Goal: Communication & Community: Connect with others

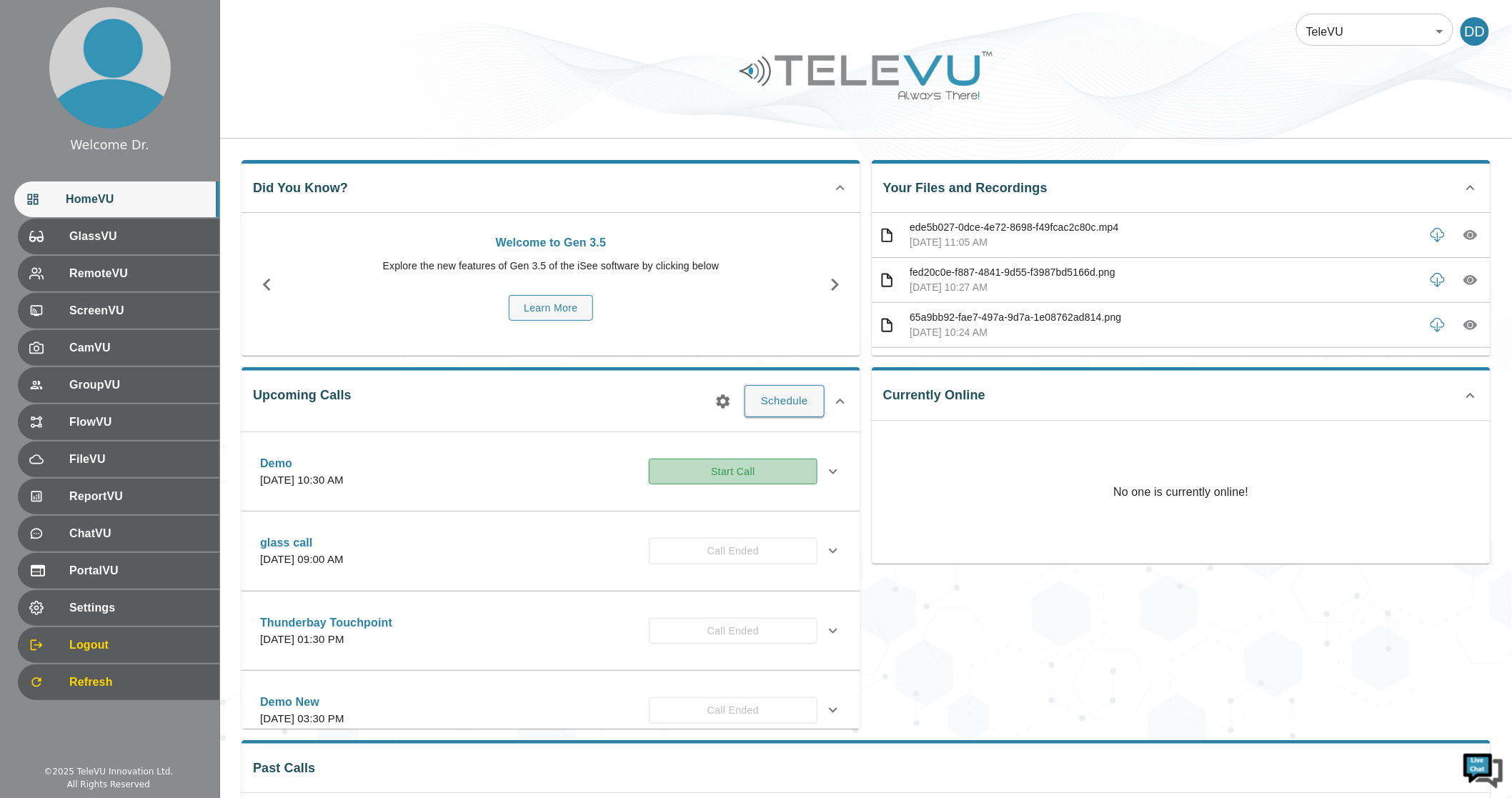
drag, startPoint x: 722, startPoint y: 472, endPoint x: 704, endPoint y: 470, distance: 18.1
click at [720, 473] on button "Start Call" at bounding box center [733, 472] width 168 height 26
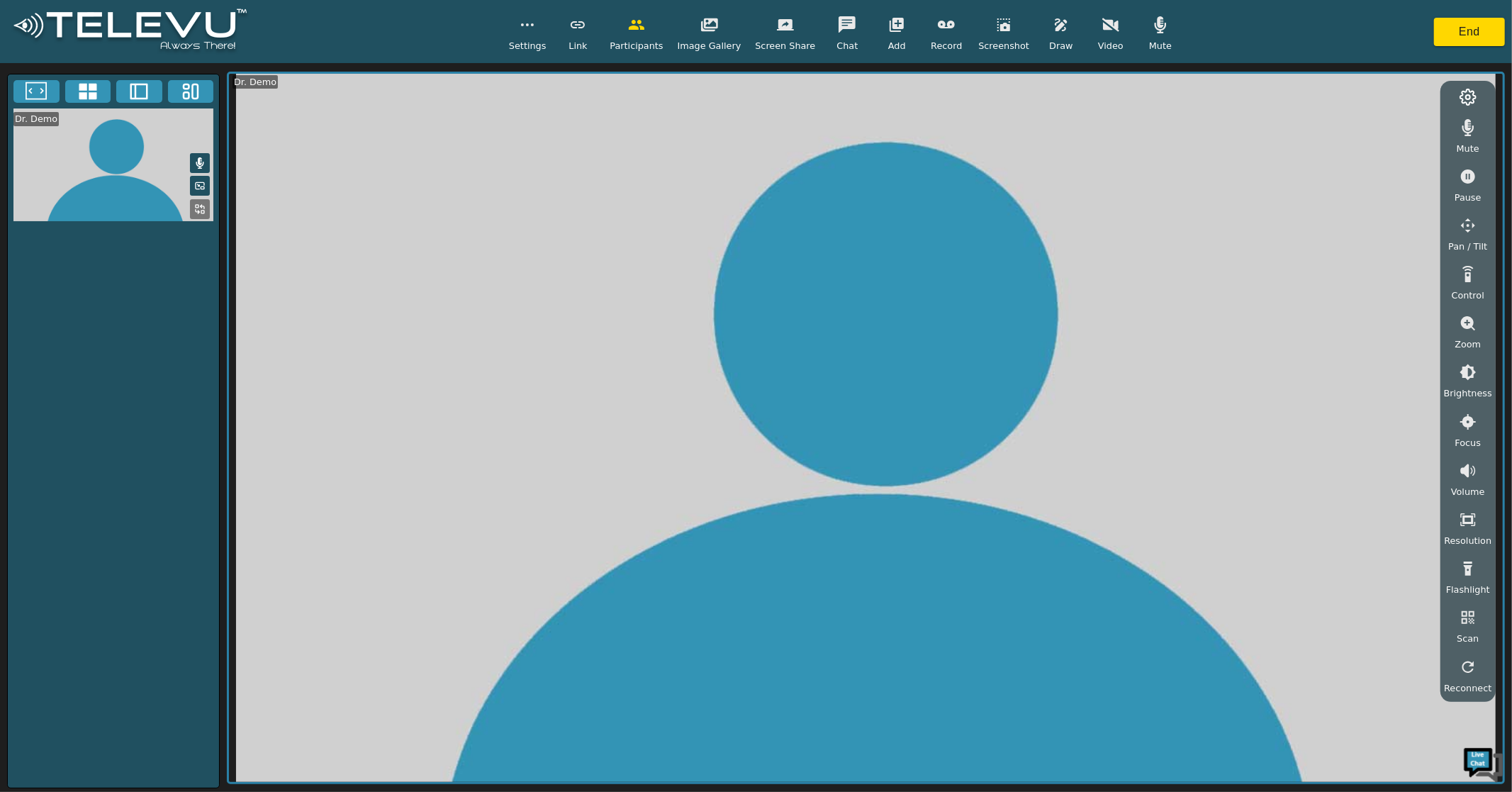
click at [714, 30] on icon "button" at bounding box center [709, 25] width 17 height 14
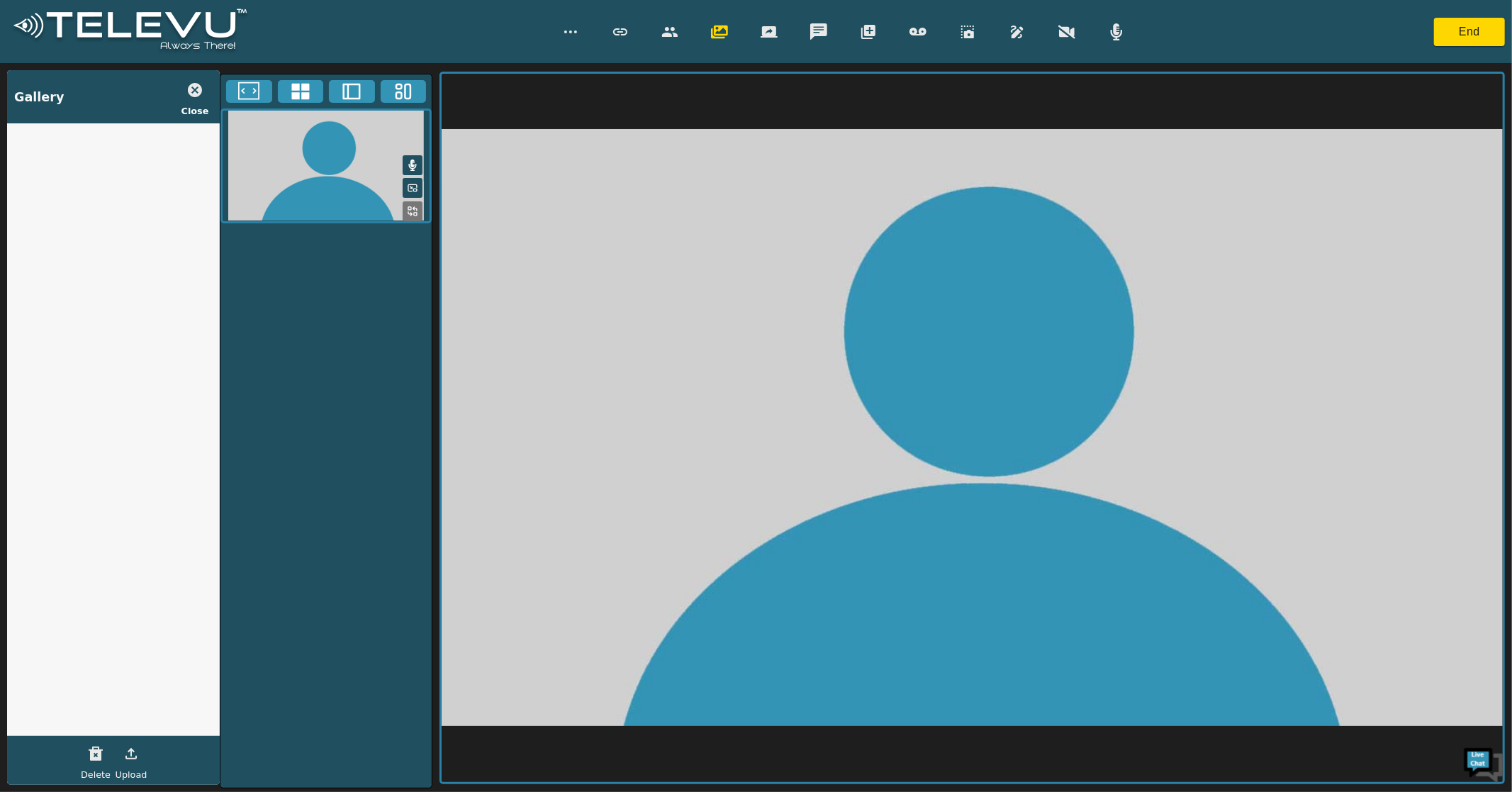
click at [133, 763] on button "Upload" at bounding box center [131, 753] width 35 height 28
click at [193, 88] on icon "button" at bounding box center [195, 90] width 17 height 17
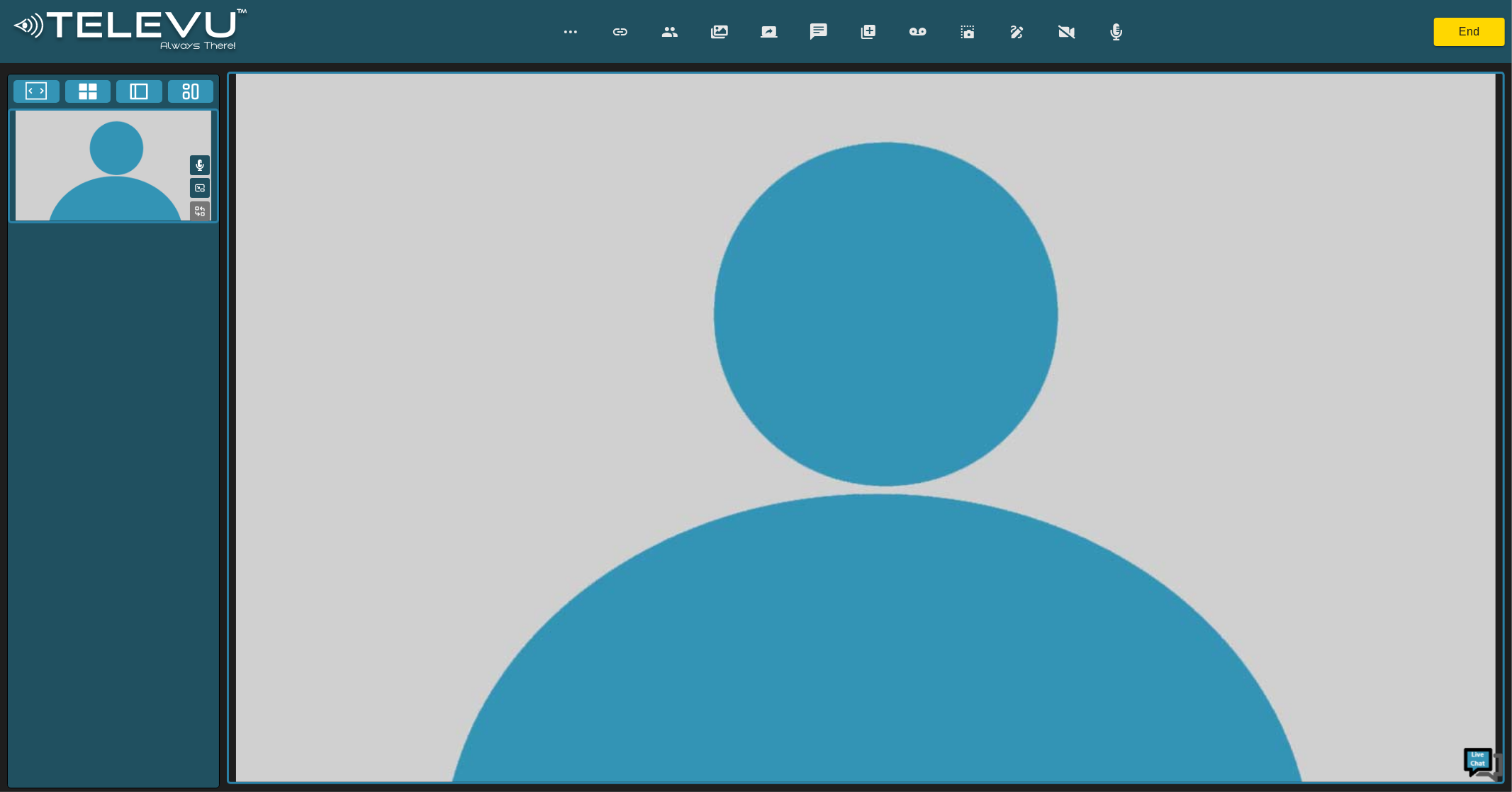
click at [717, 33] on icon "button" at bounding box center [719, 31] width 17 height 14
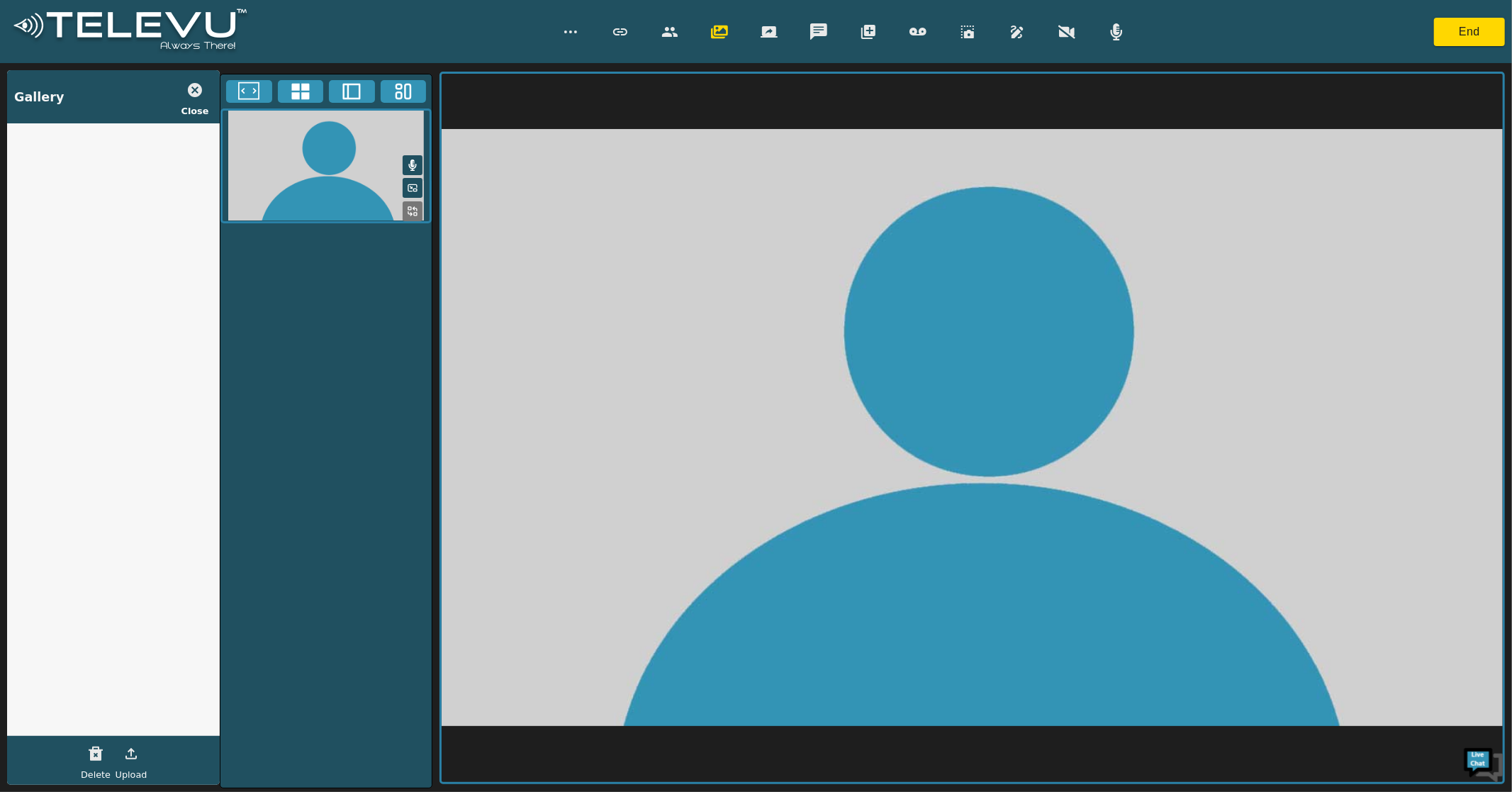
click at [718, 32] on icon "button" at bounding box center [719, 32] width 17 height 17
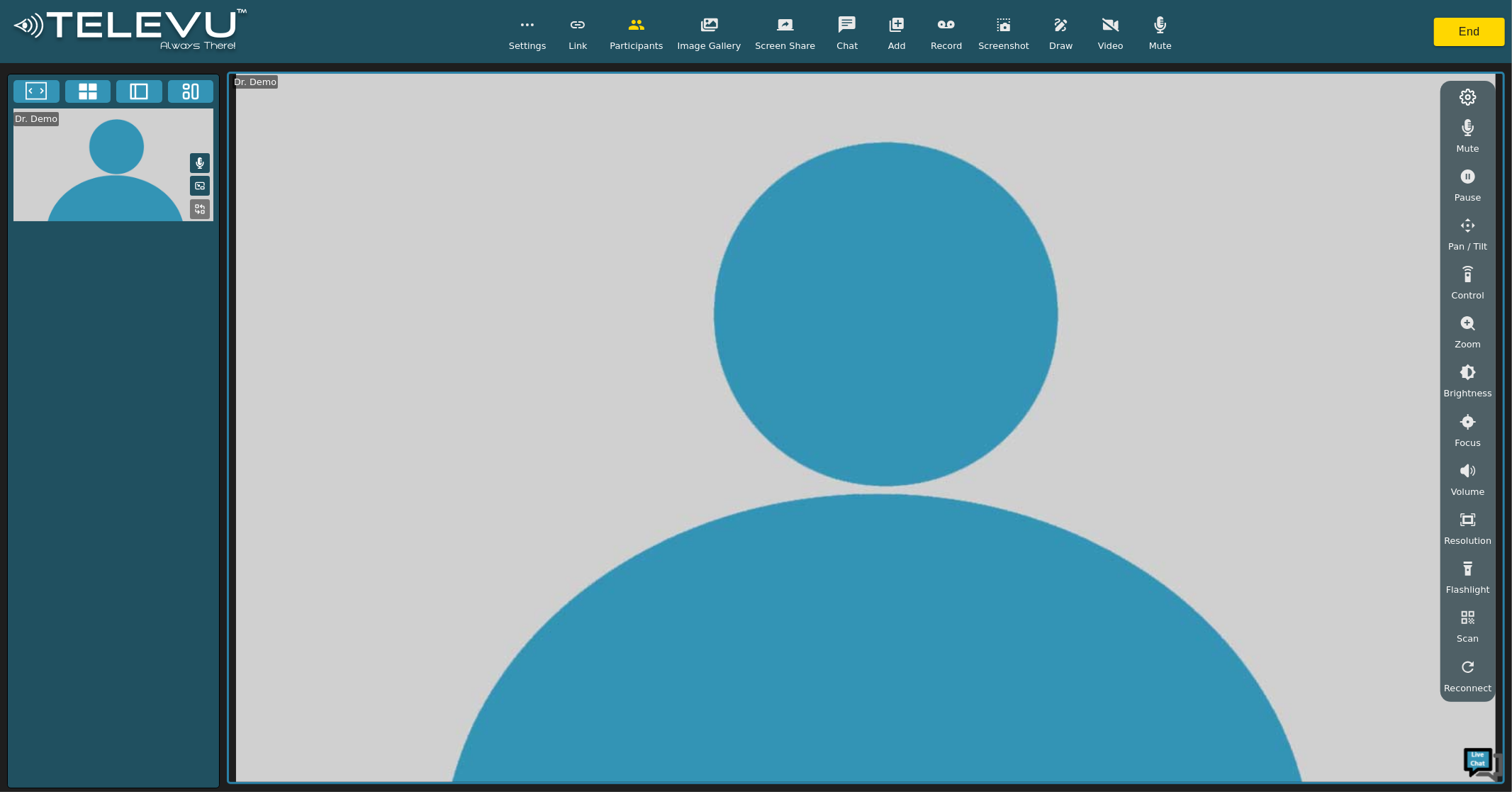
click at [706, 24] on icon "button" at bounding box center [709, 25] width 17 height 17
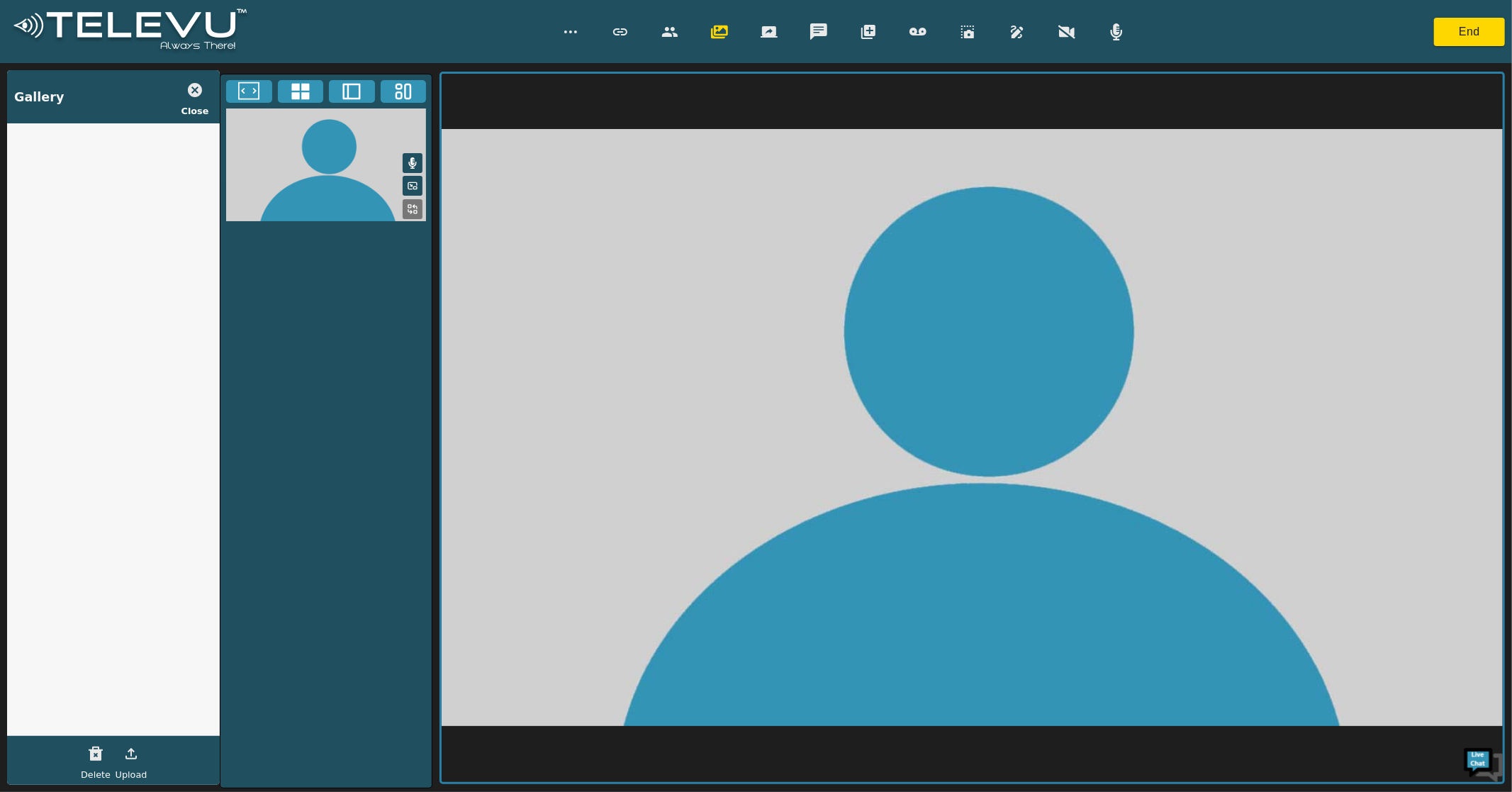
click at [199, 85] on icon "button" at bounding box center [195, 90] width 14 height 14
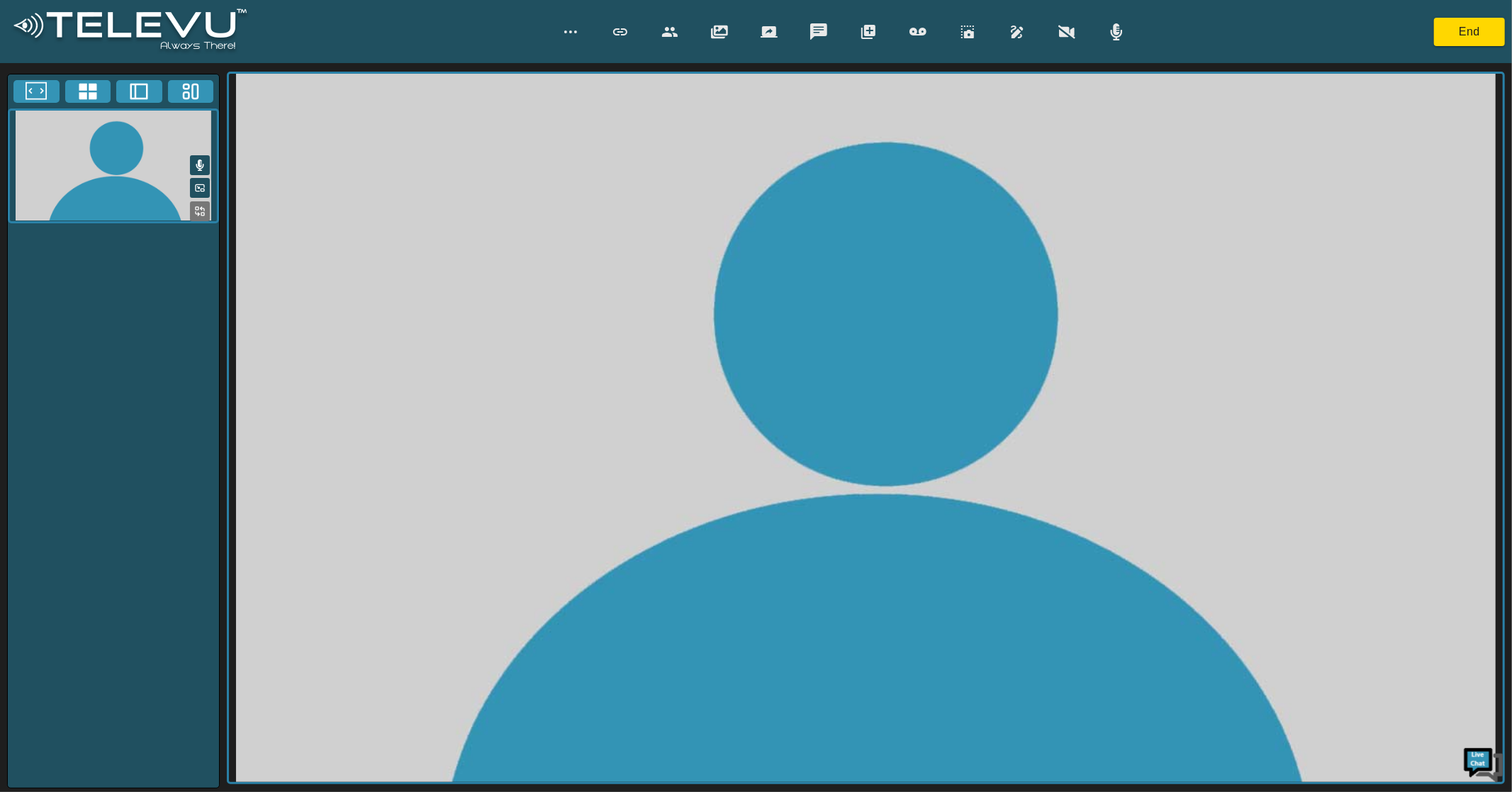
drag, startPoint x: 723, startPoint y: 20, endPoint x: 718, endPoint y: 29, distance: 10.3
click at [723, 23] on button "button" at bounding box center [719, 31] width 35 height 28
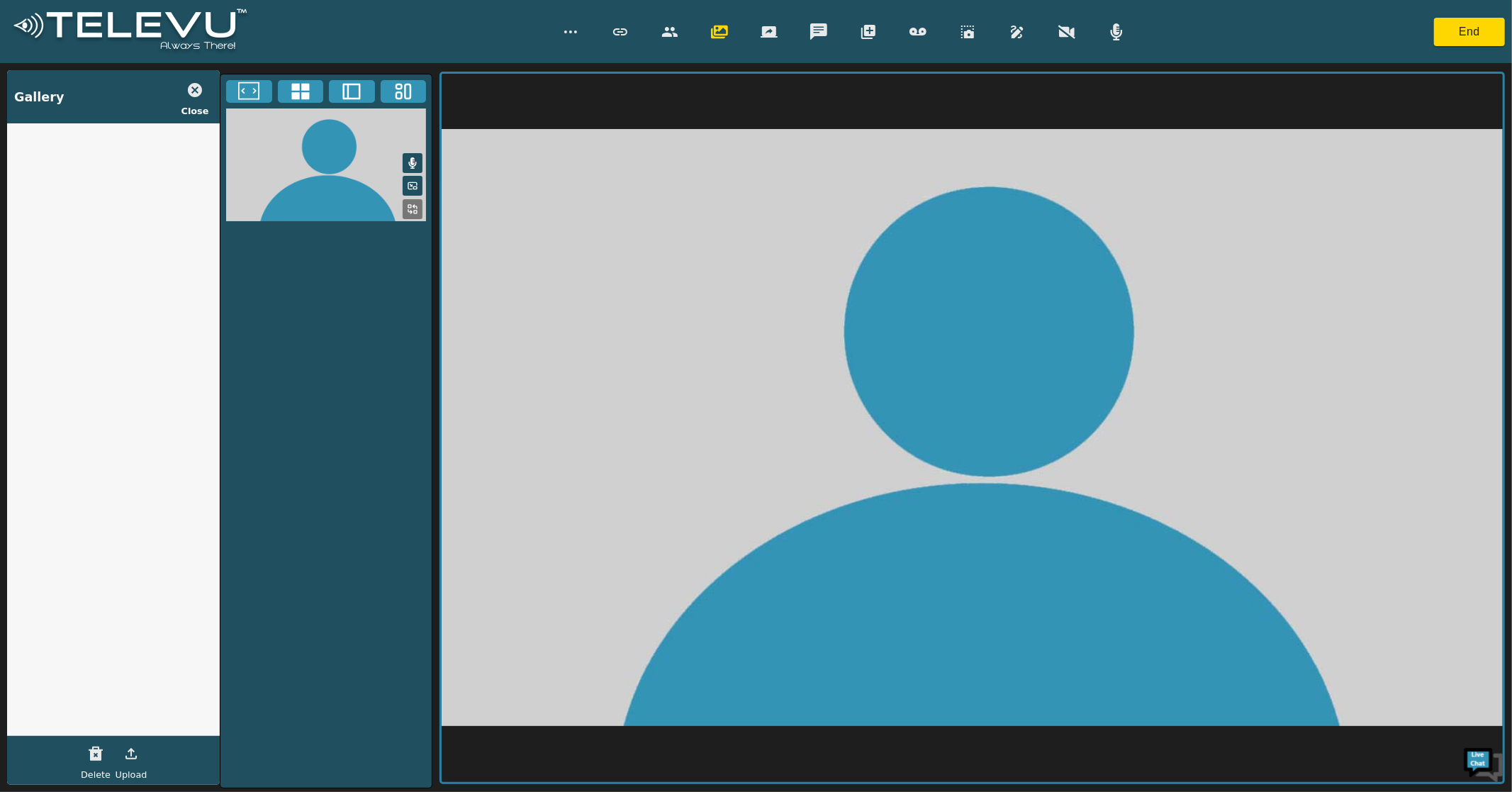
click at [196, 87] on icon "button" at bounding box center [195, 90] width 14 height 14
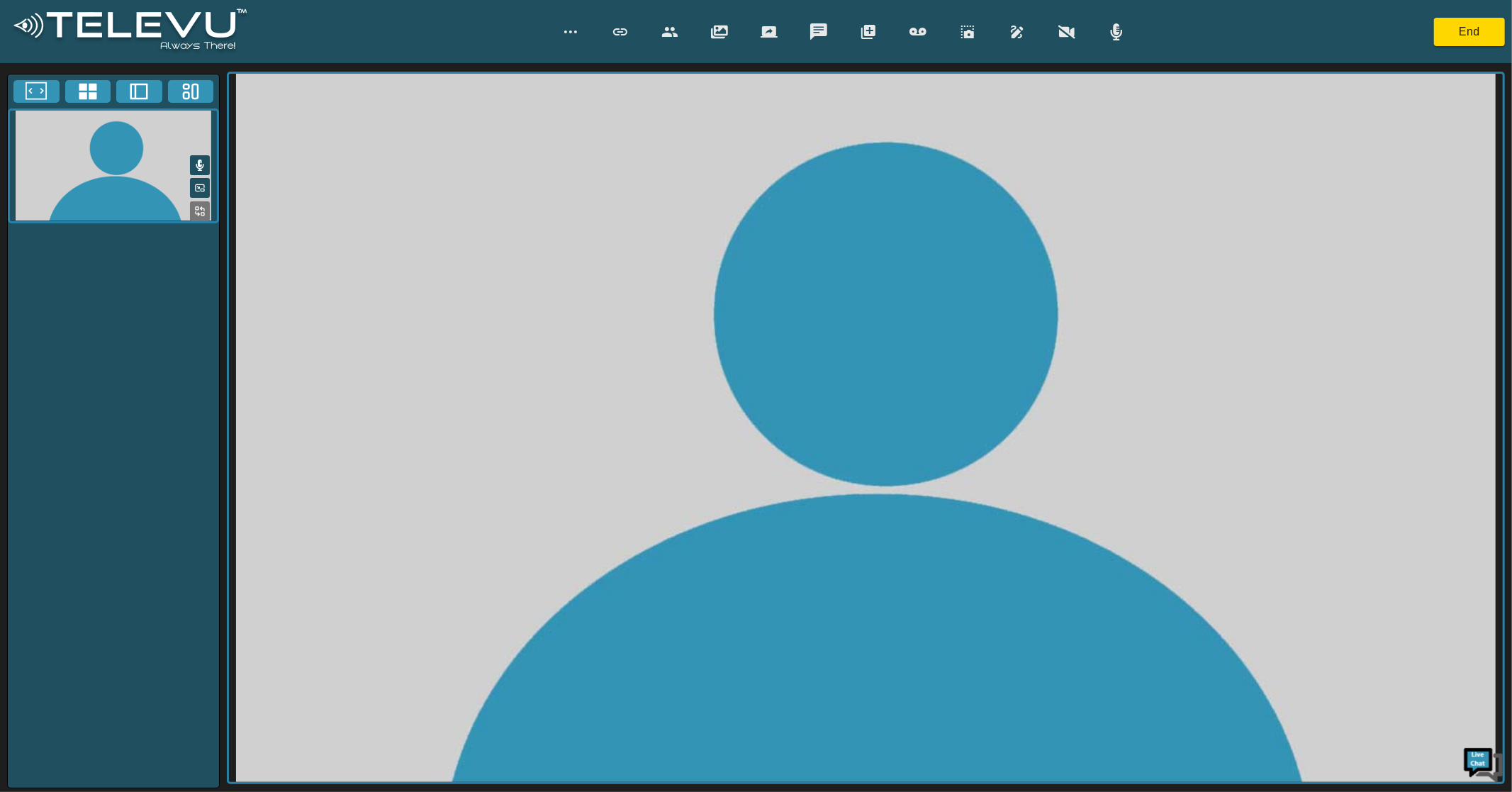
click at [660, 33] on button "button" at bounding box center [670, 31] width 35 height 28
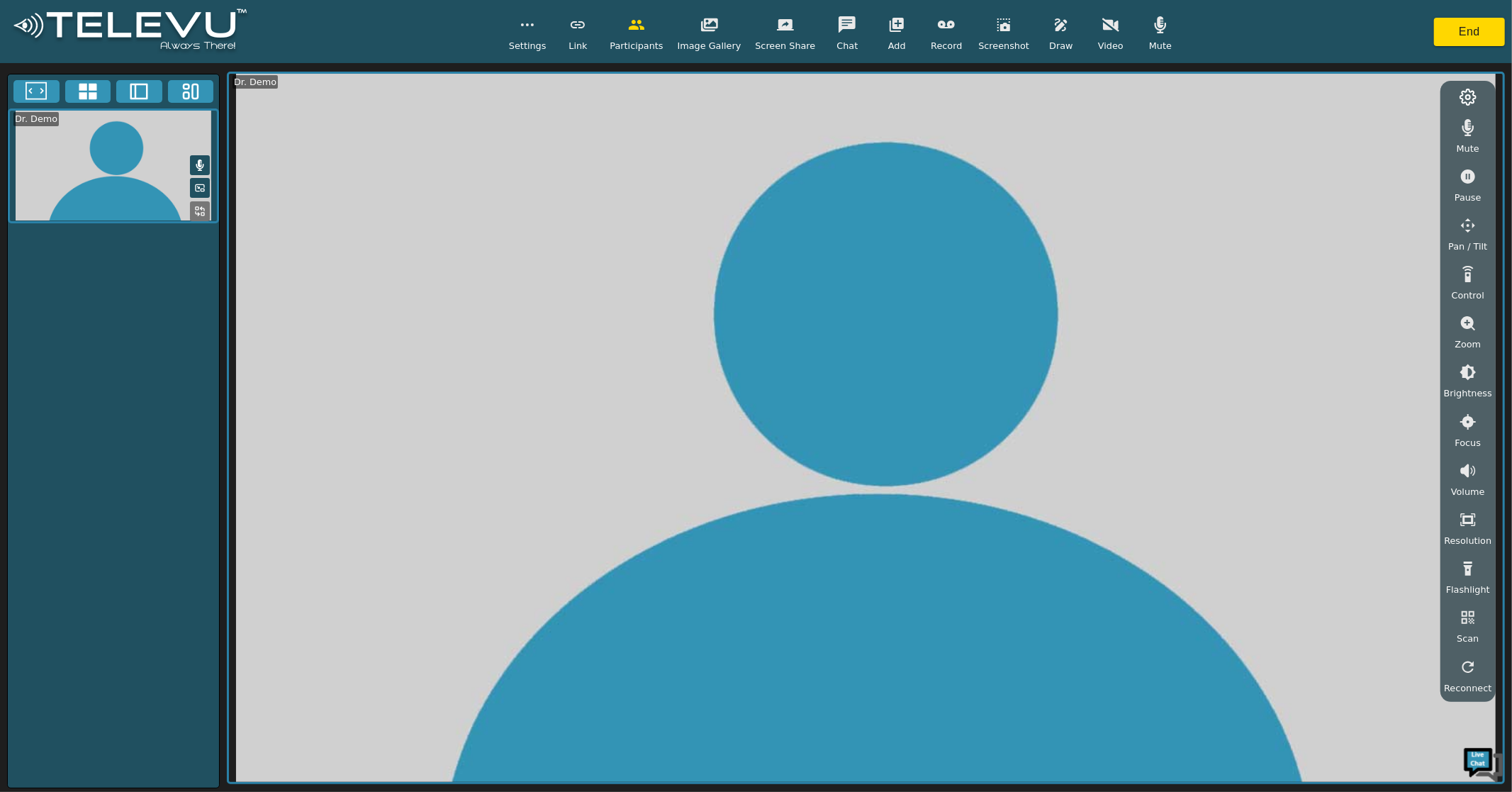
click at [715, 29] on icon "button" at bounding box center [709, 25] width 17 height 17
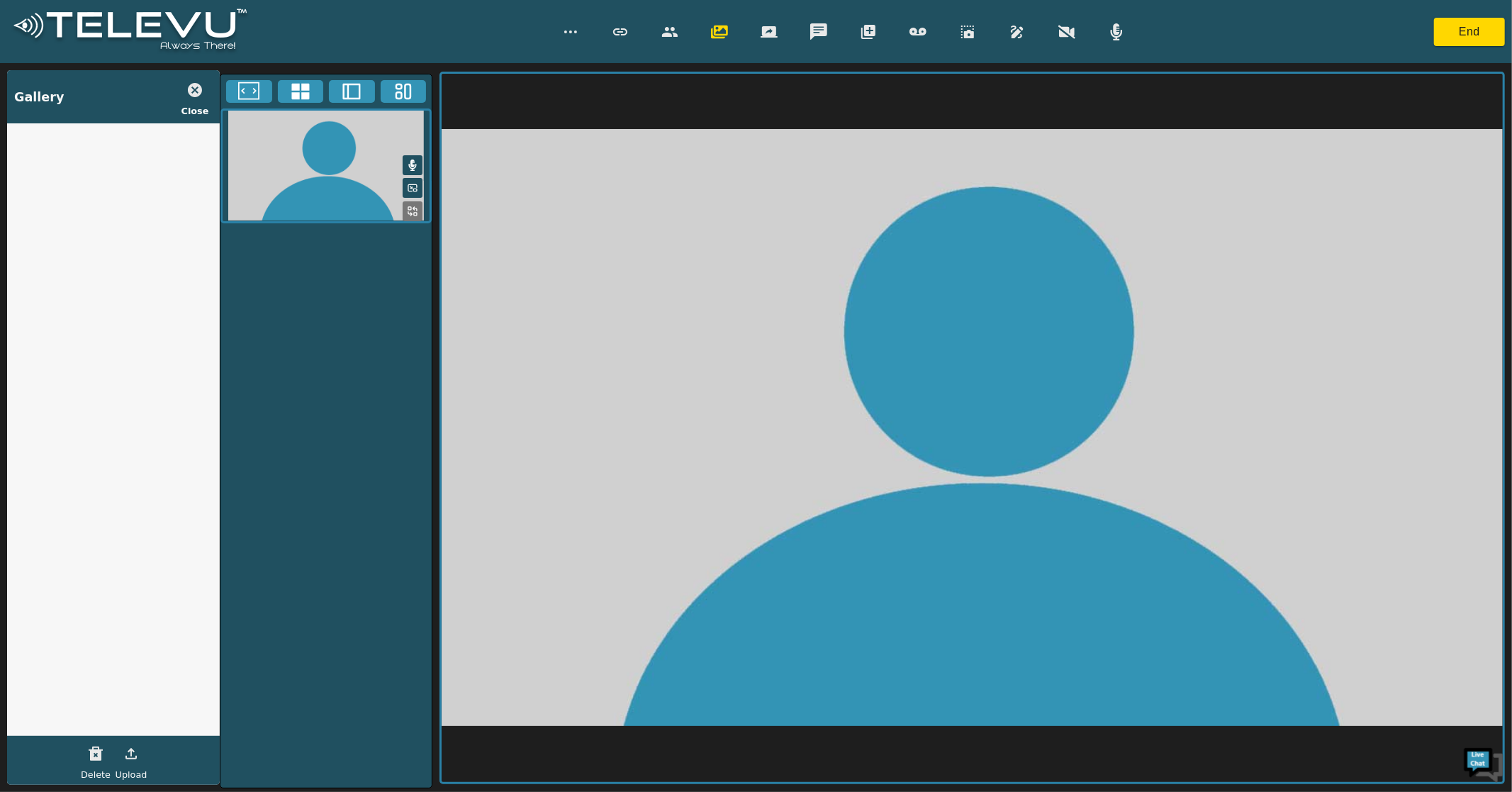
click at [195, 89] on icon "button" at bounding box center [195, 90] width 17 height 17
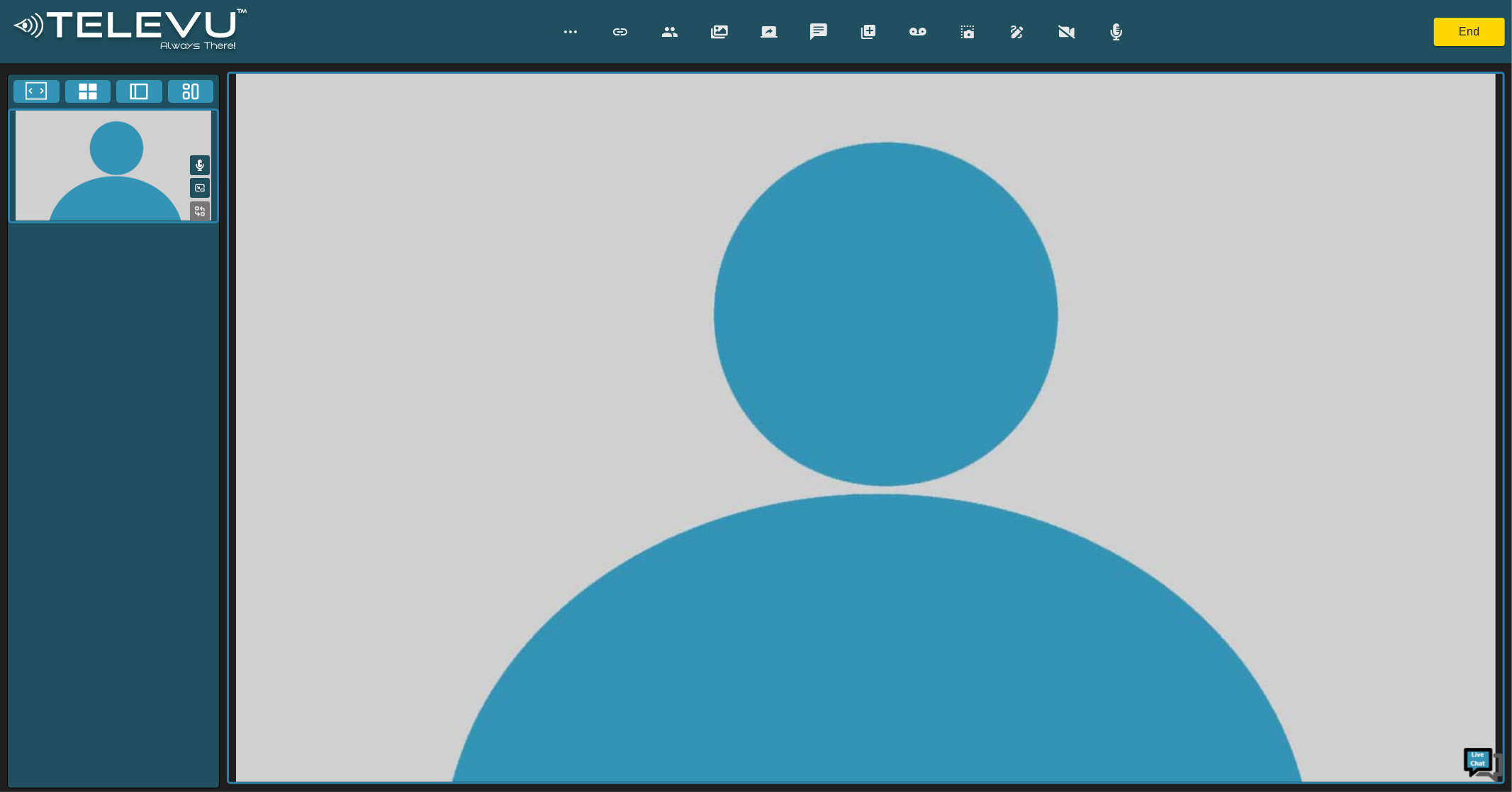
click at [672, 31] on icon "button" at bounding box center [670, 32] width 17 height 17
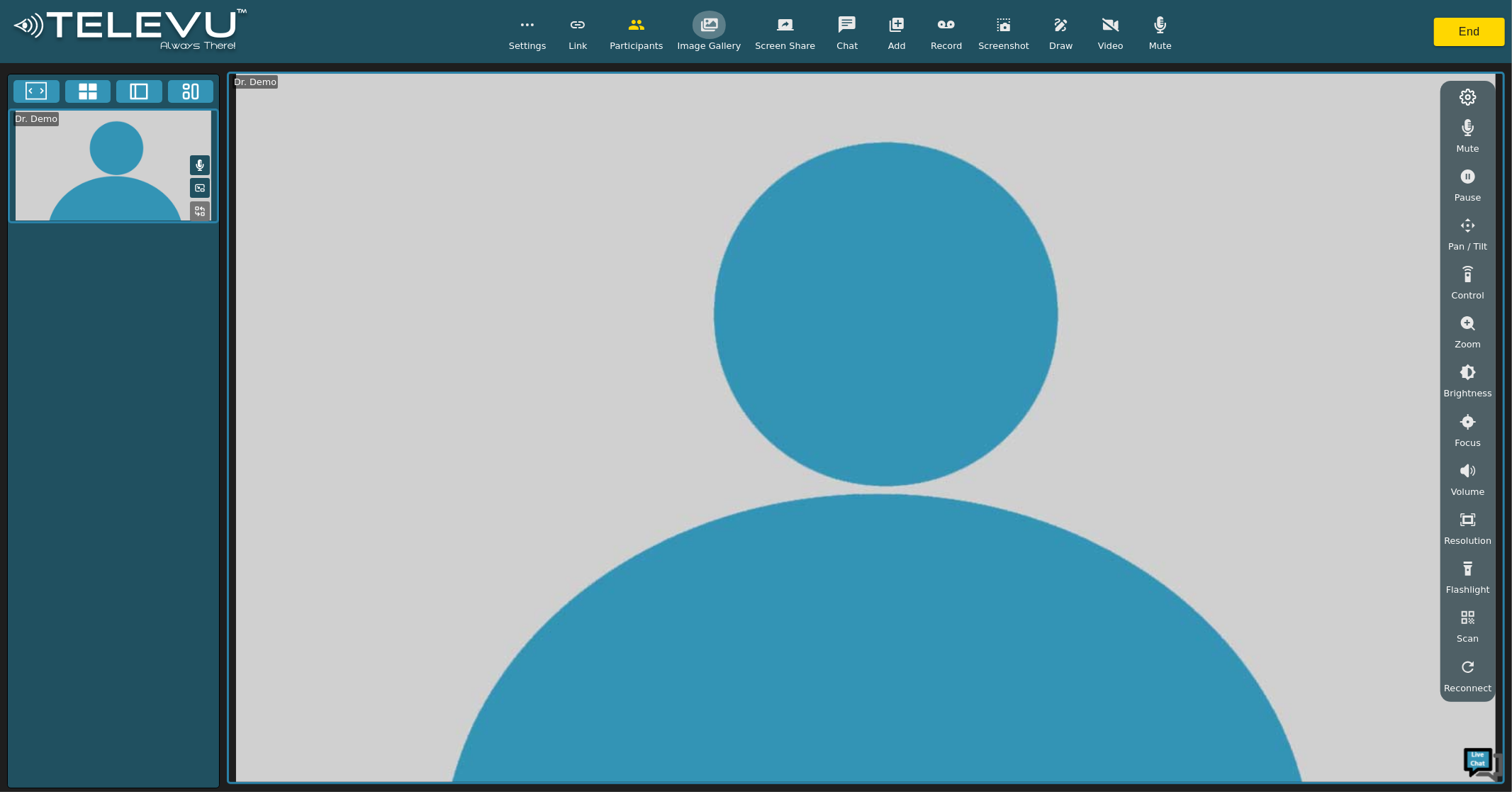
click at [713, 38] on button "button" at bounding box center [709, 25] width 35 height 28
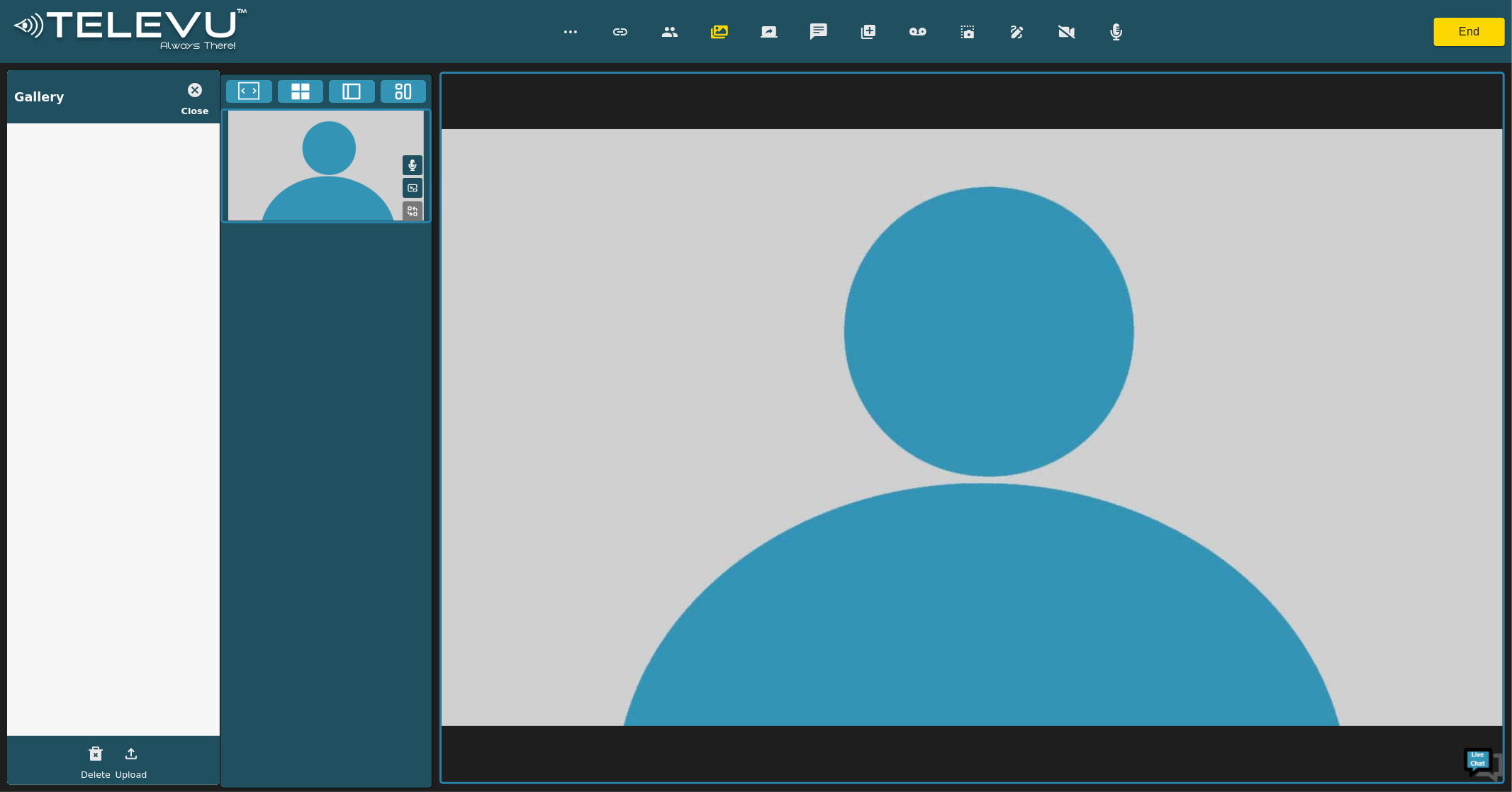
click at [669, 39] on icon "button" at bounding box center [670, 32] width 17 height 17
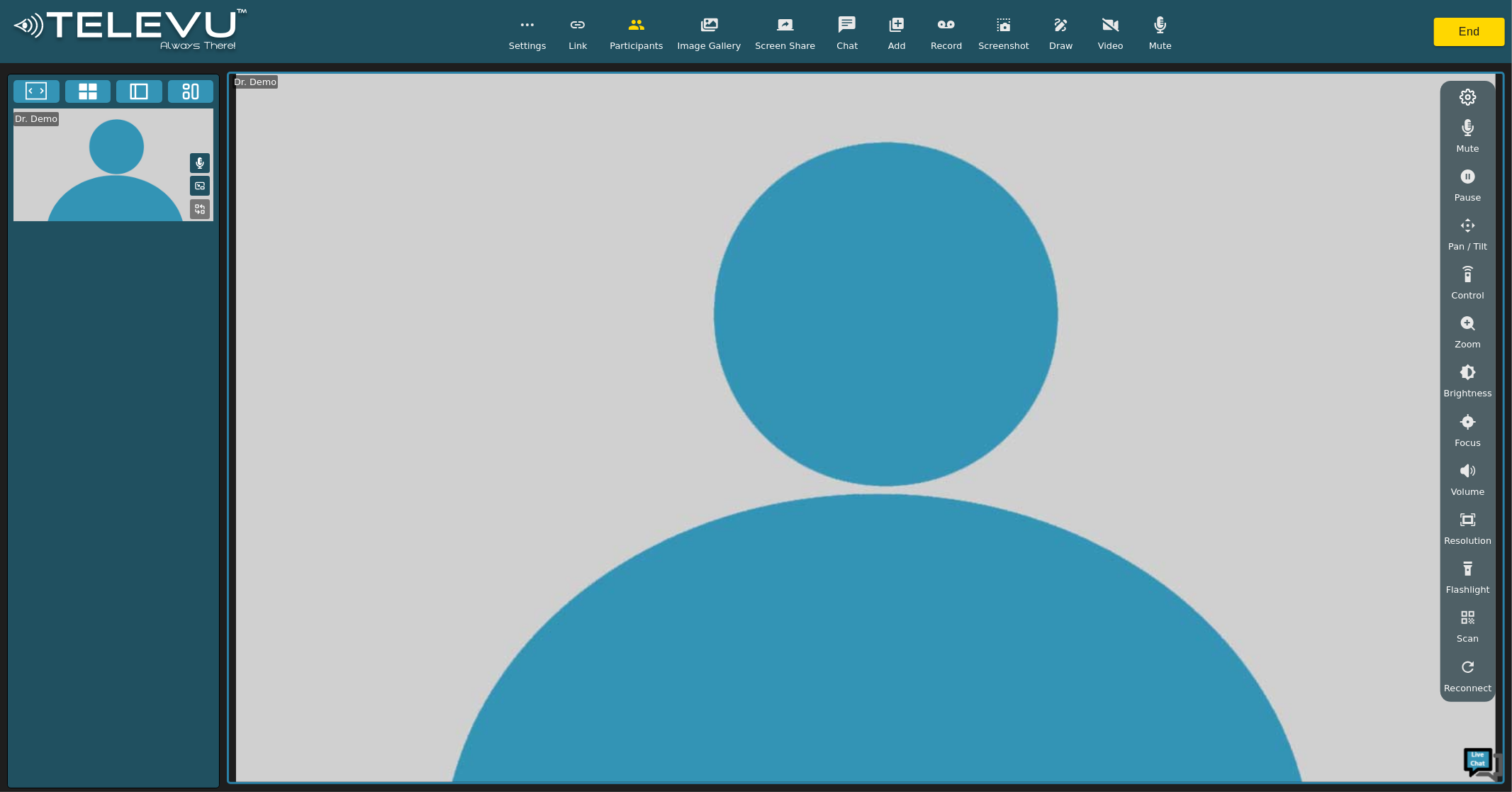
click at [653, 304] on video at bounding box center [866, 428] width 1274 height 708
click at [998, 27] on icon "button" at bounding box center [1004, 25] width 13 height 13
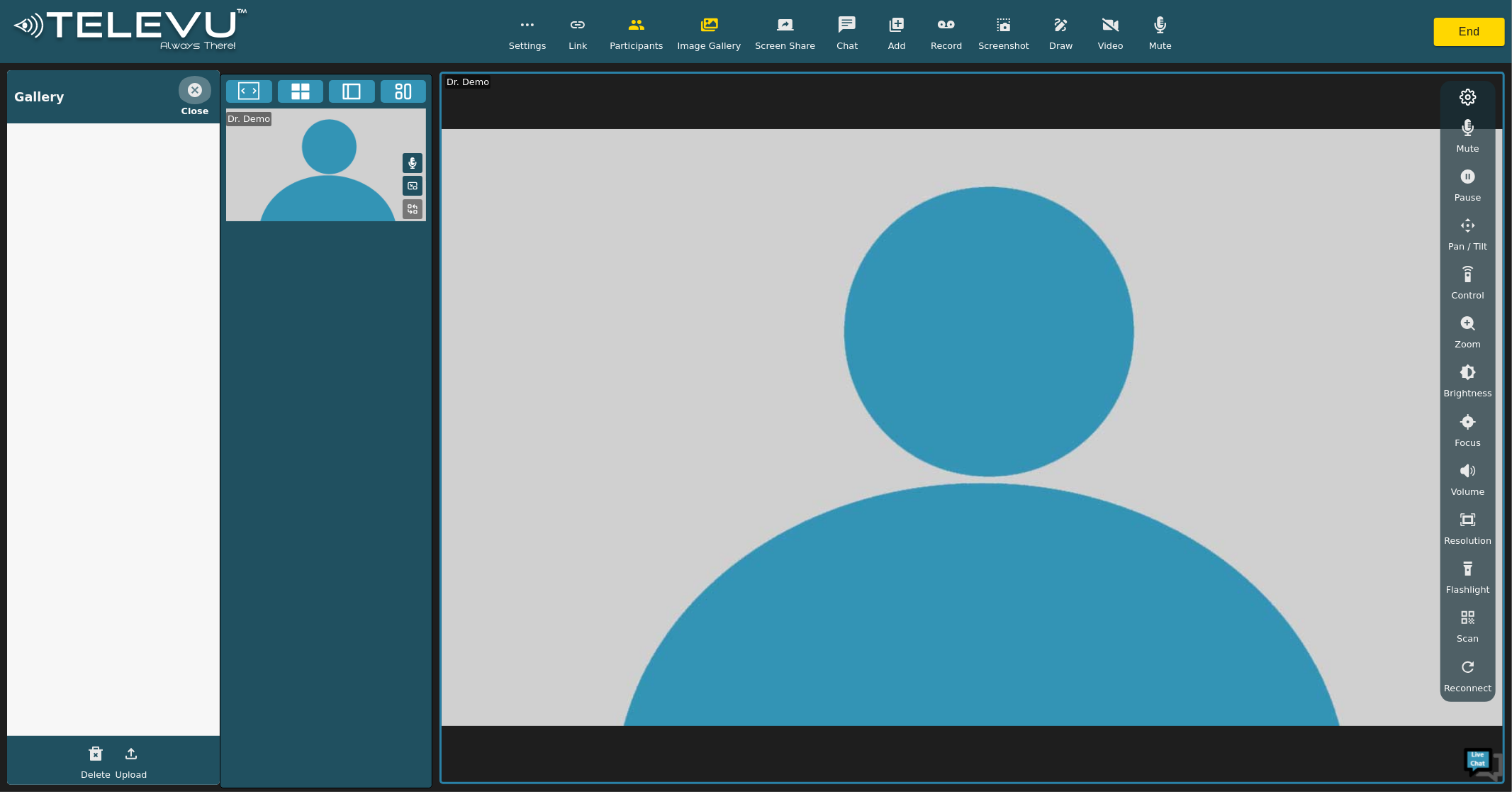
click at [193, 87] on icon "button" at bounding box center [195, 90] width 14 height 14
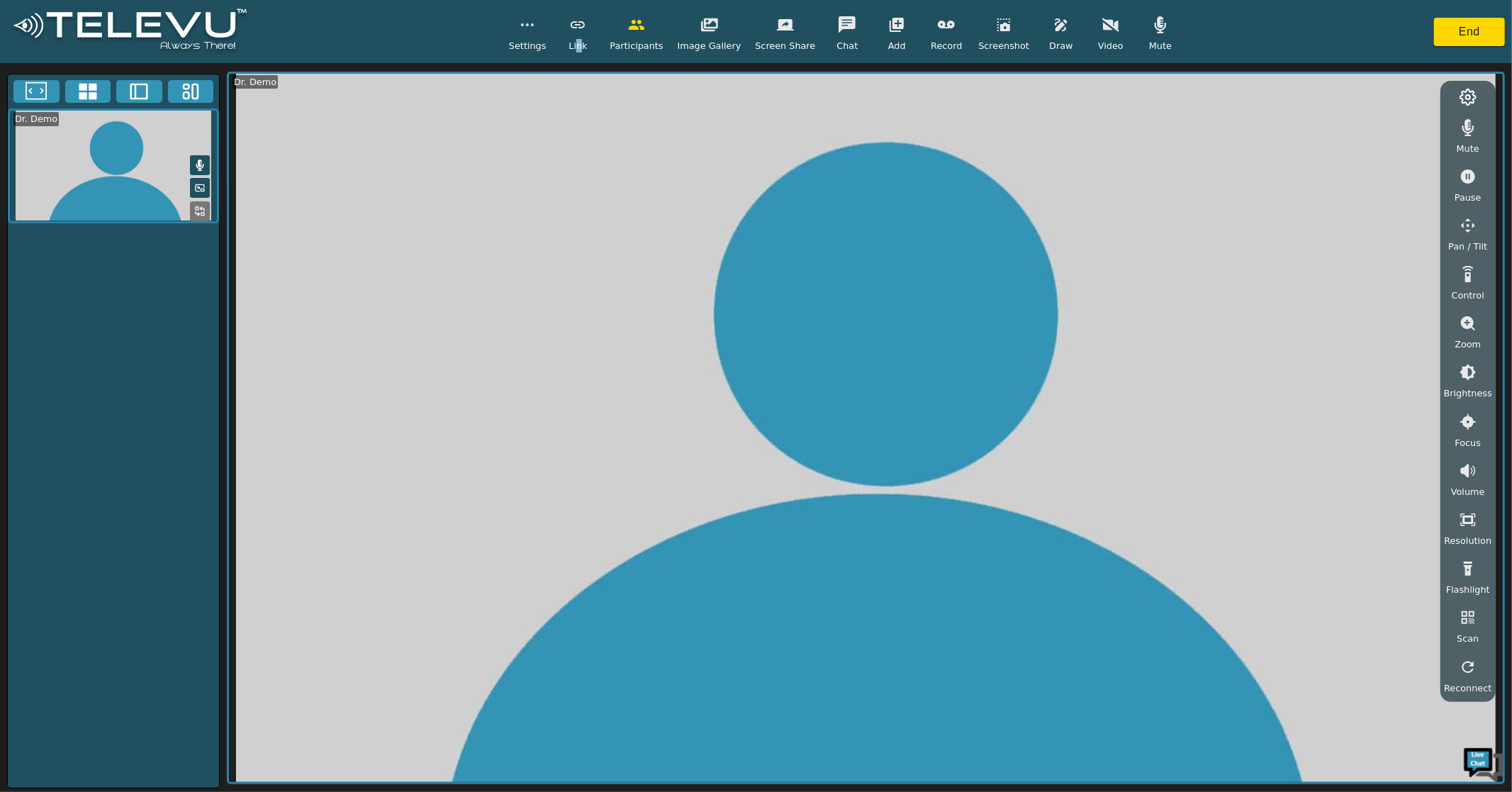
click at [587, 48] on span "Link" at bounding box center [578, 46] width 18 height 14
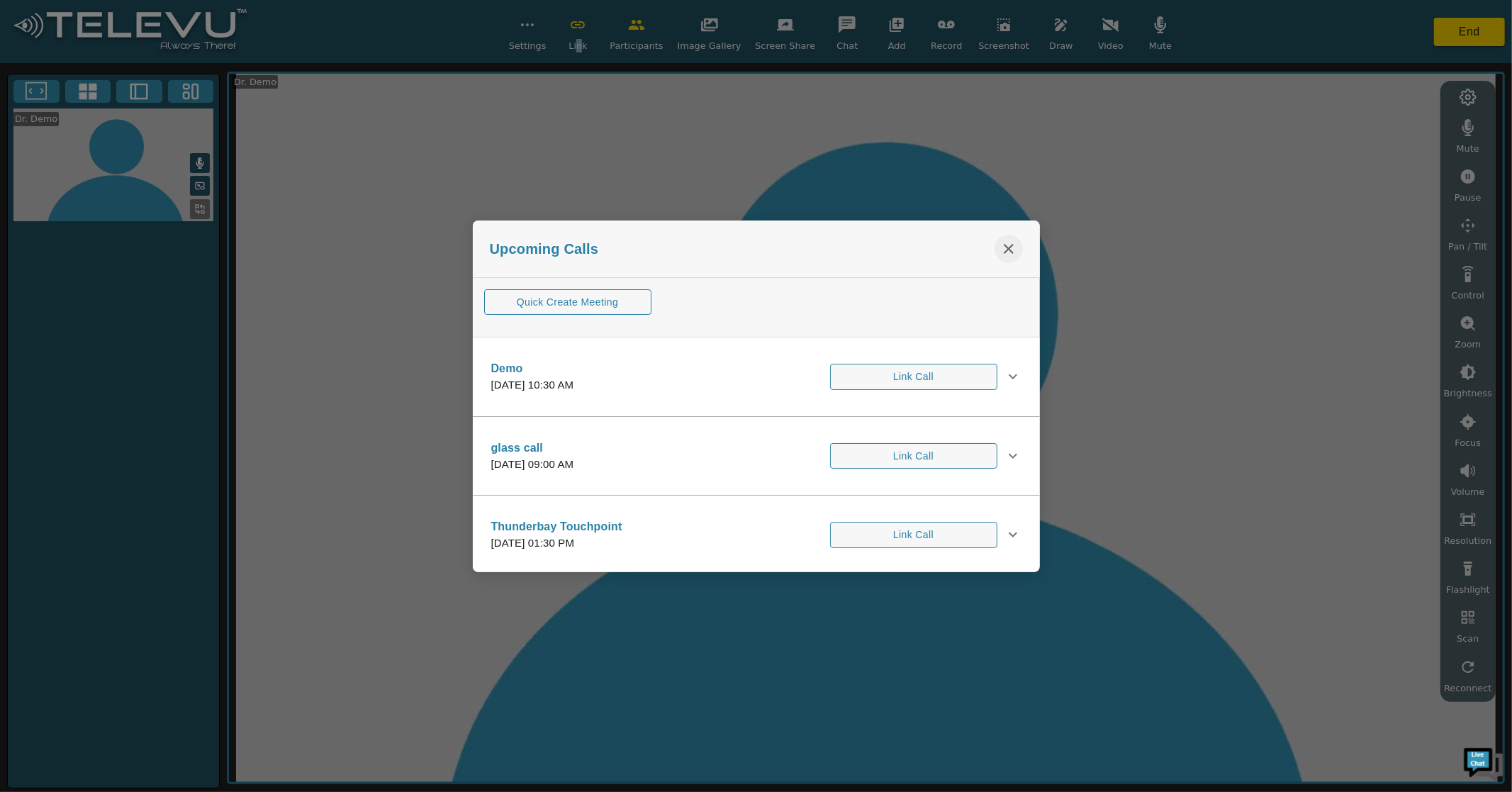
click at [1004, 246] on icon "close" at bounding box center [1009, 248] width 17 height 17
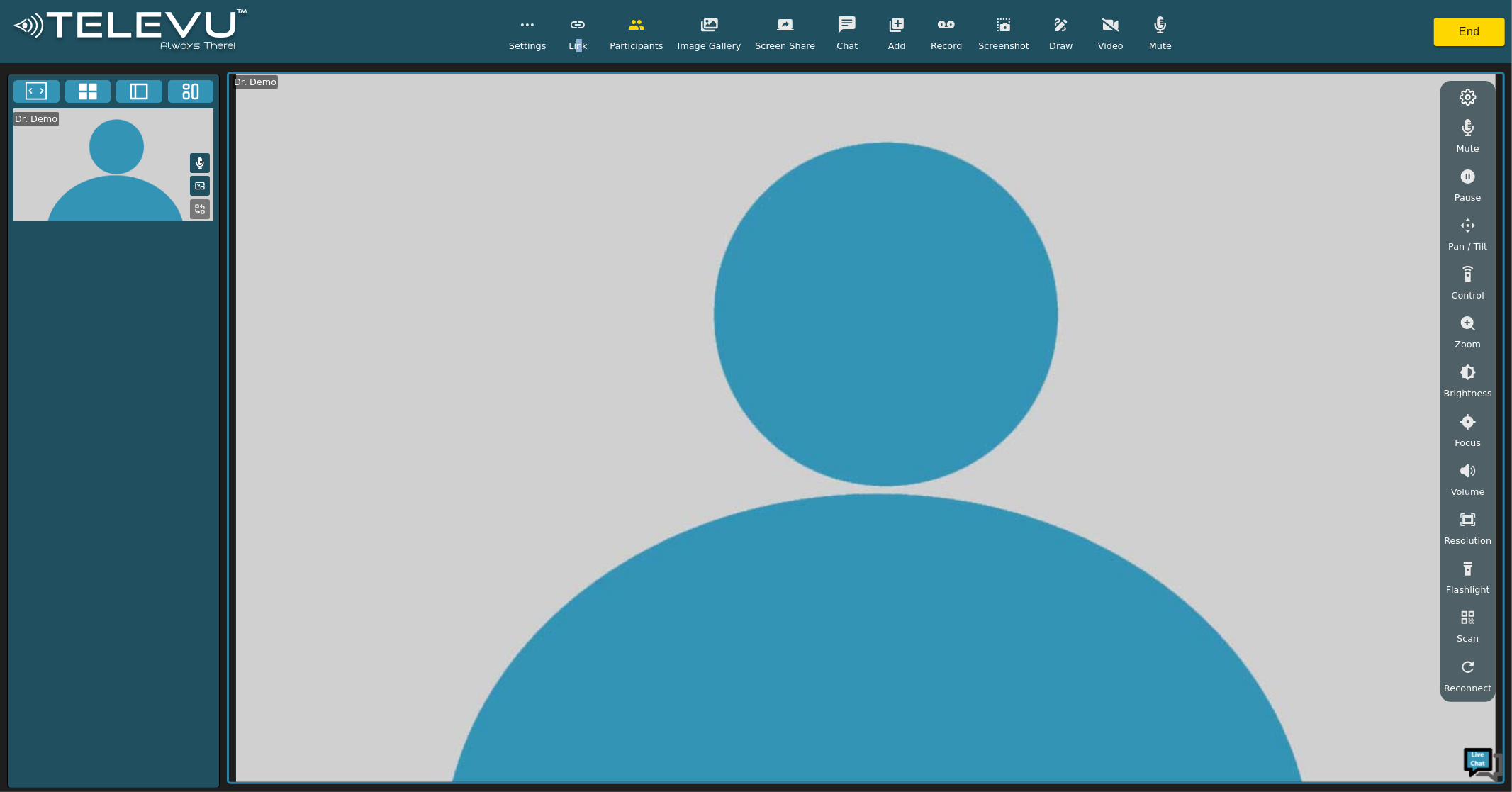
click at [541, 36] on button "button" at bounding box center [528, 25] width 35 height 28
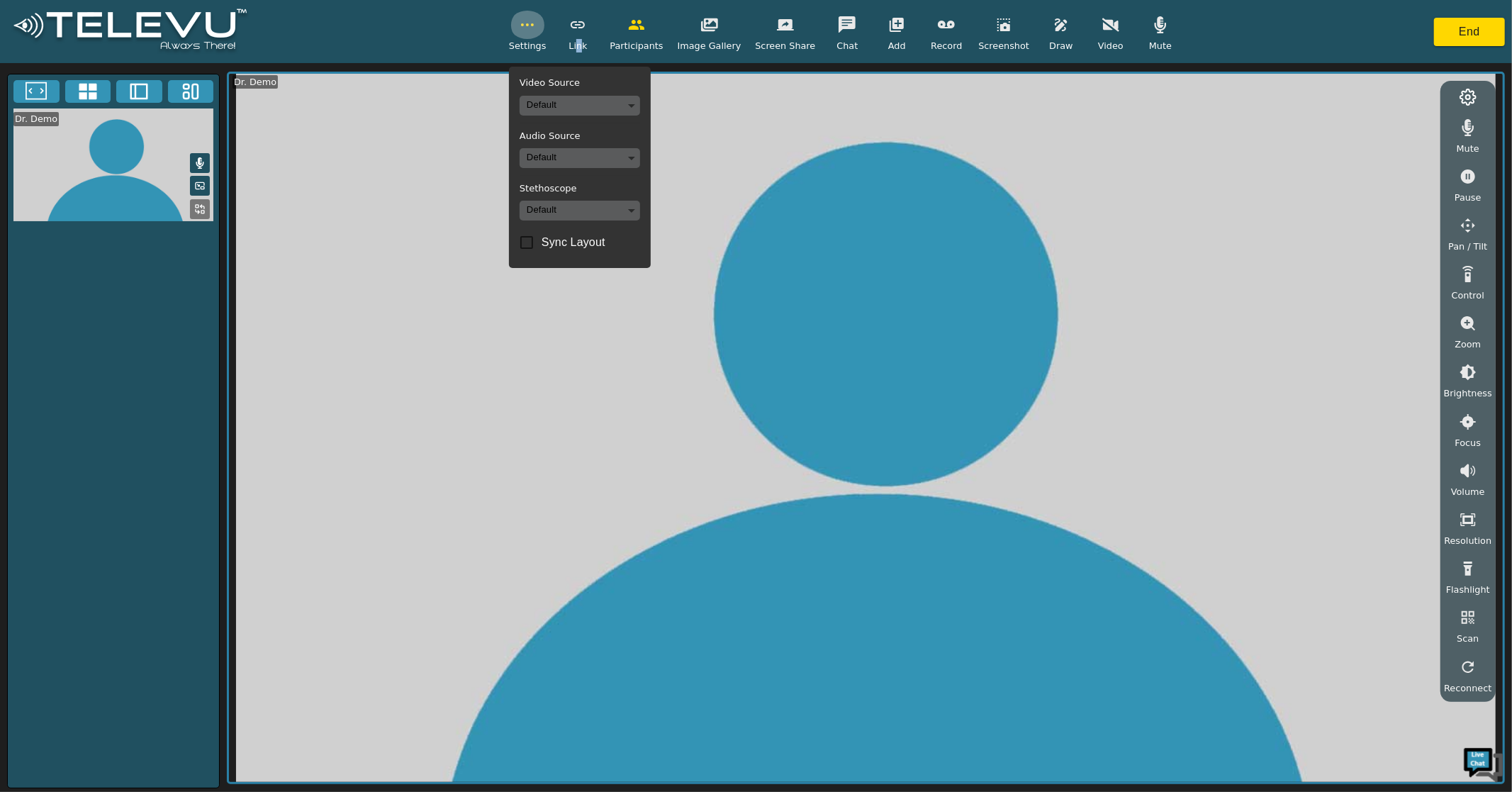
click at [536, 33] on icon "button" at bounding box center [528, 25] width 17 height 17
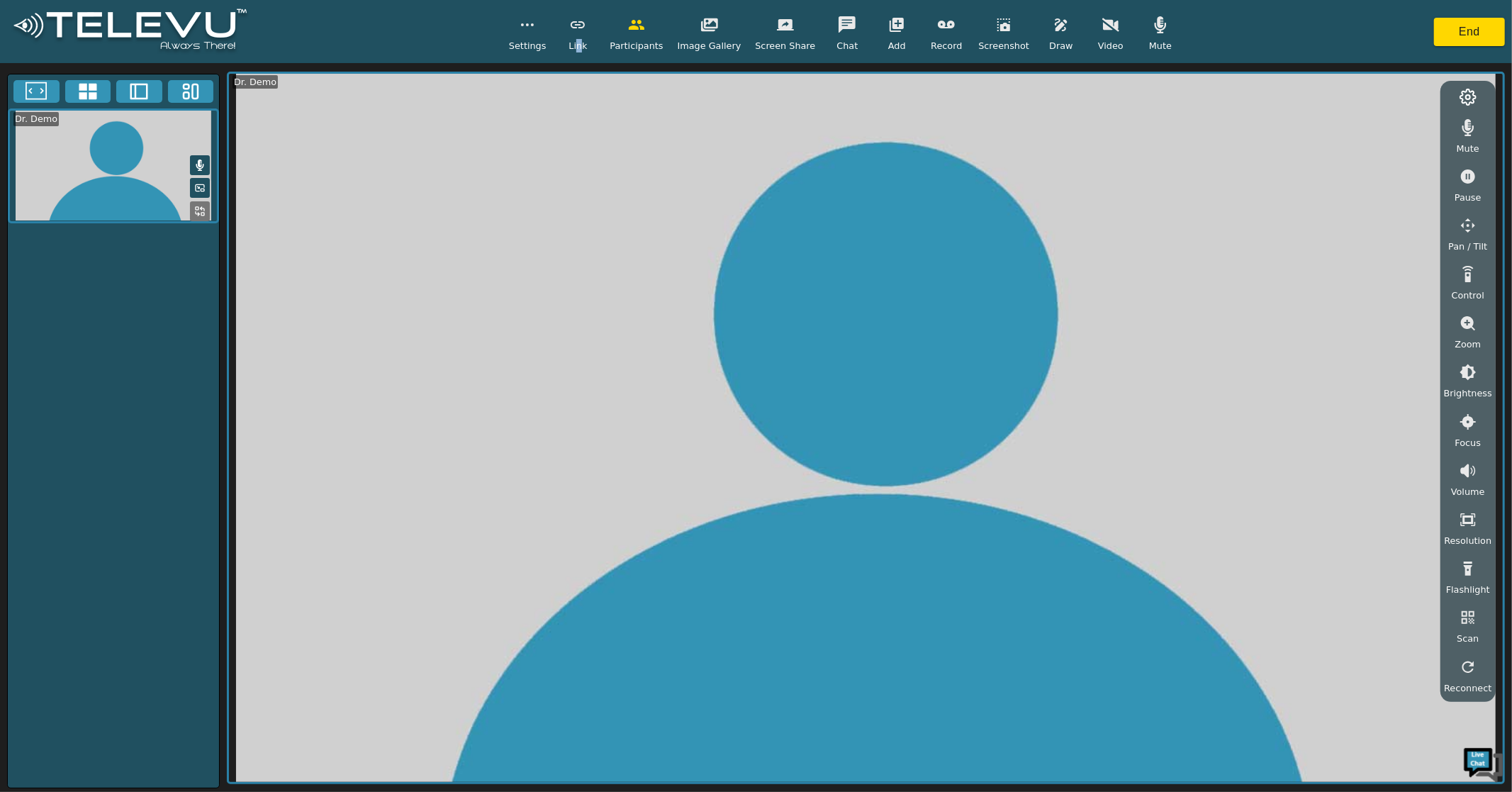
click at [587, 31] on icon "button" at bounding box center [578, 25] width 17 height 17
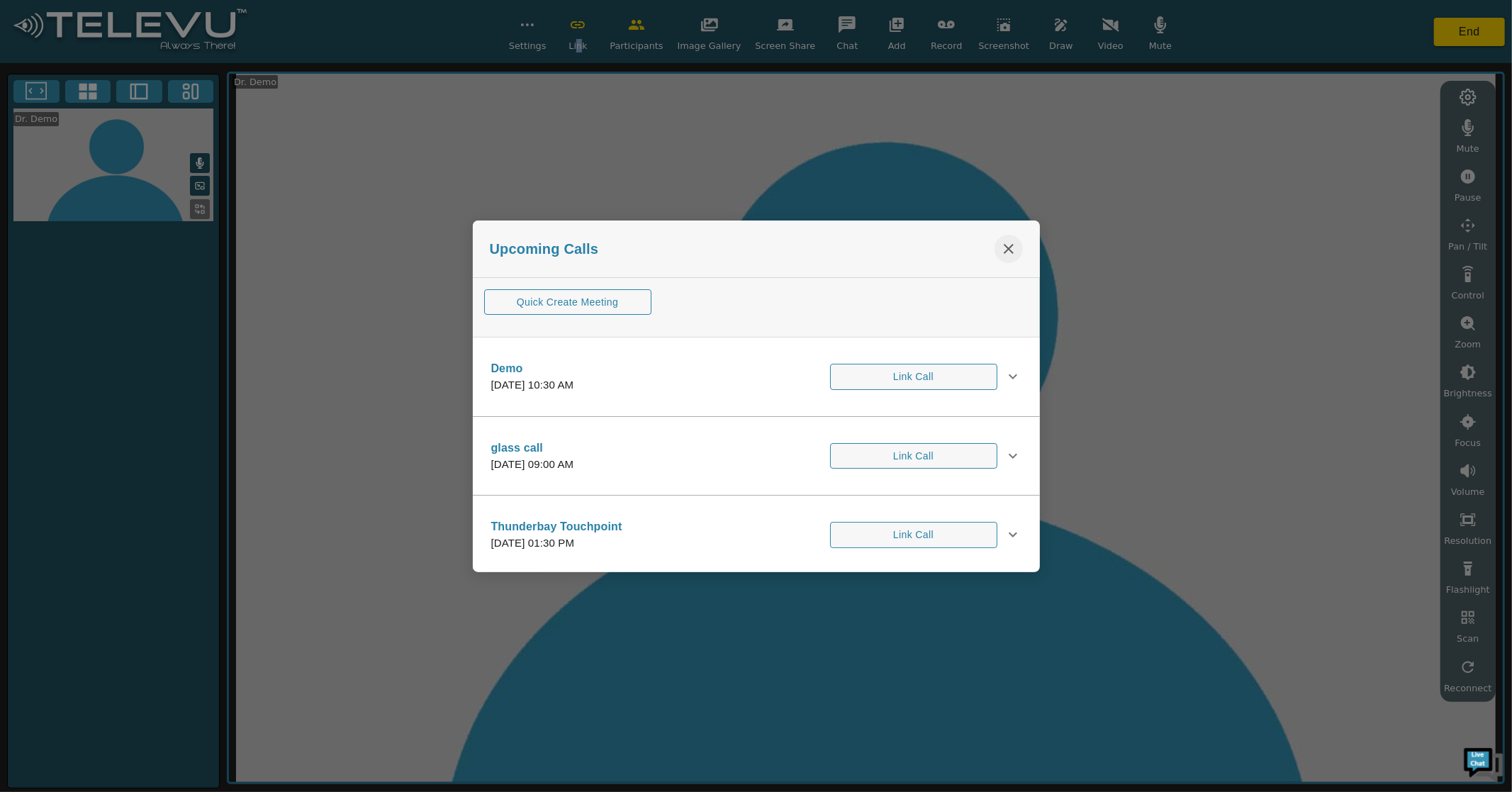
click at [1007, 250] on icon "close" at bounding box center [1008, 248] width 10 height 10
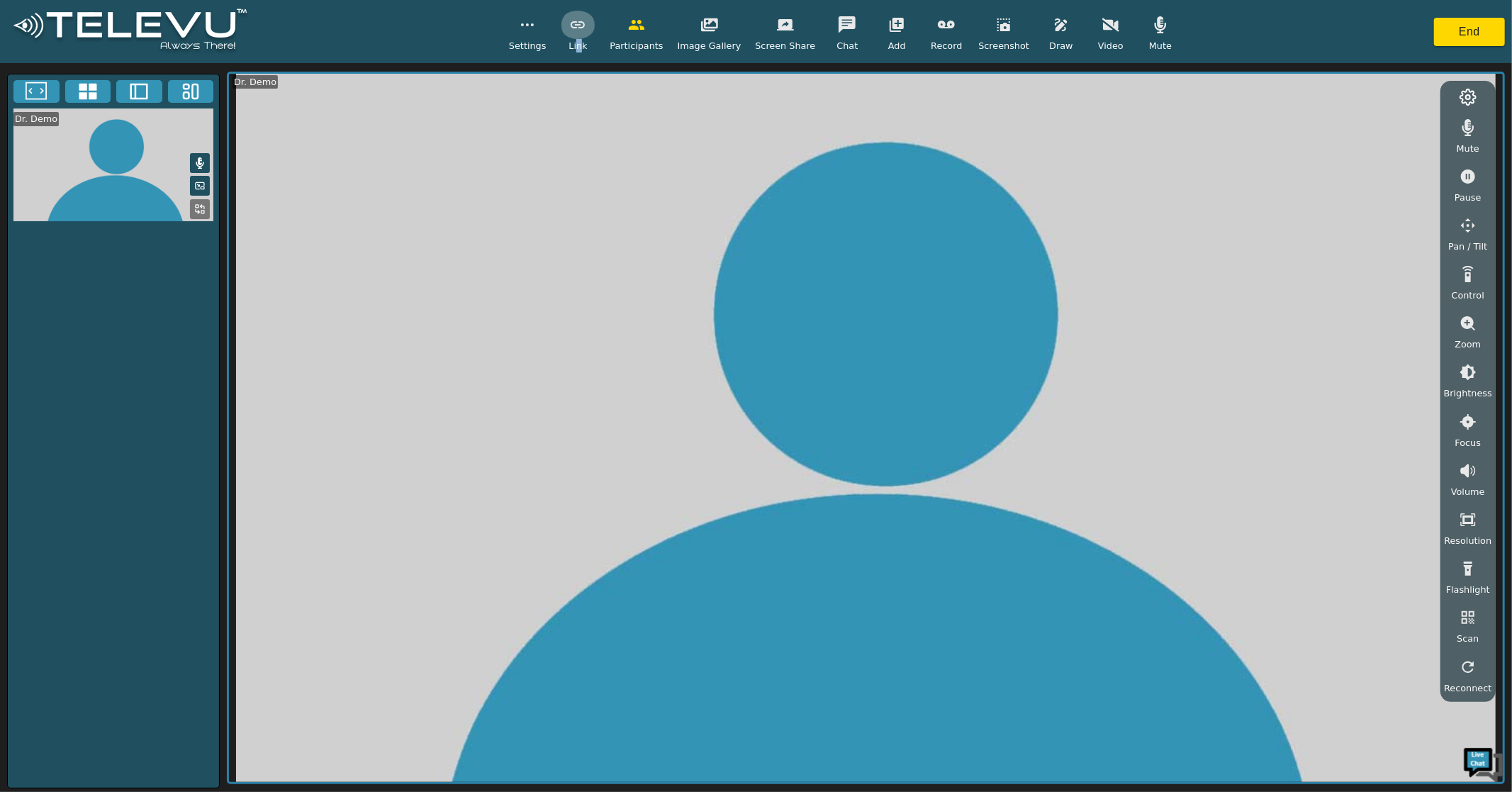
click at [587, 16] on icon "button" at bounding box center [578, 25] width 17 height 17
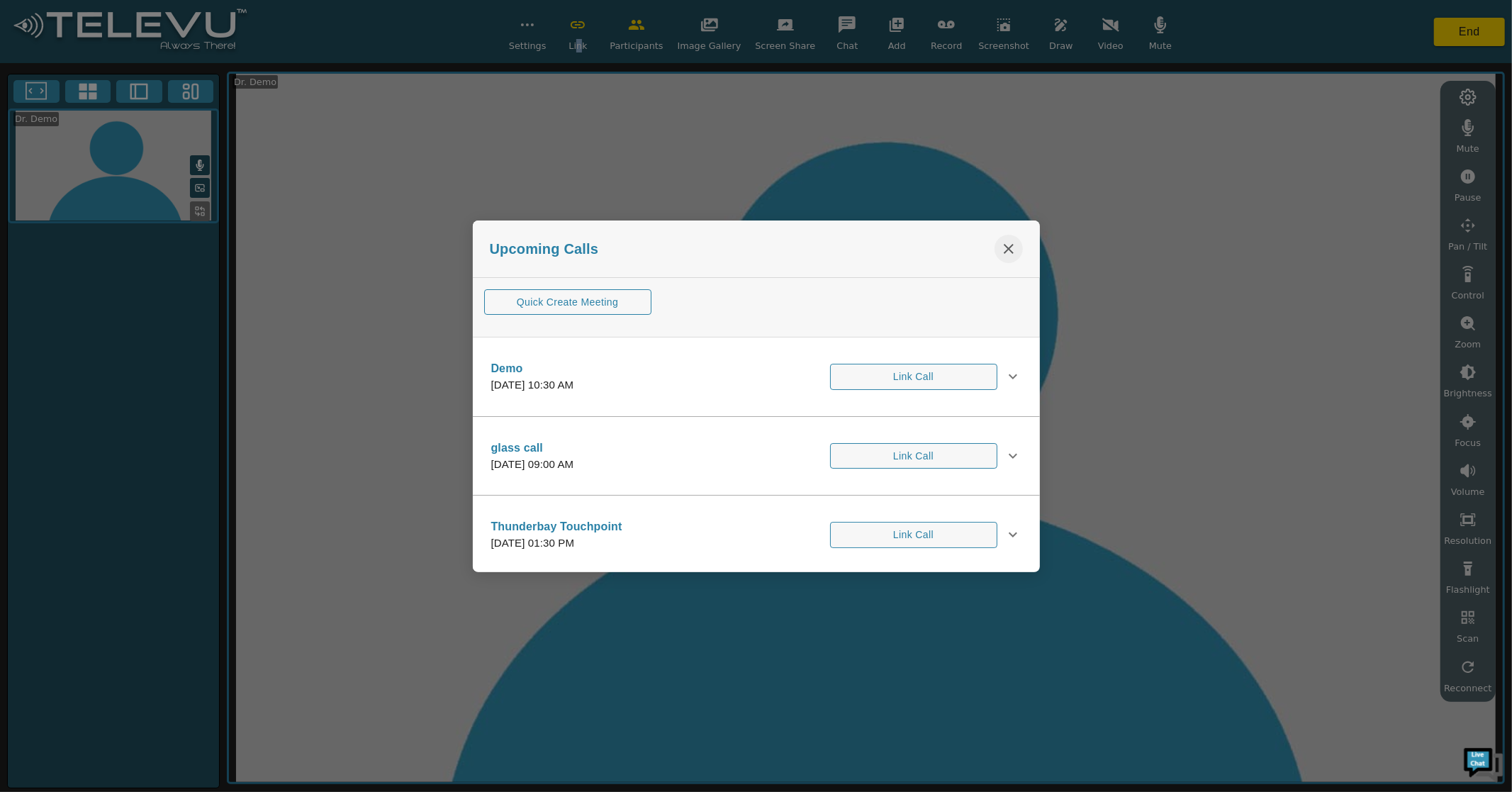
click at [1007, 249] on icon "close" at bounding box center [1008, 248] width 10 height 10
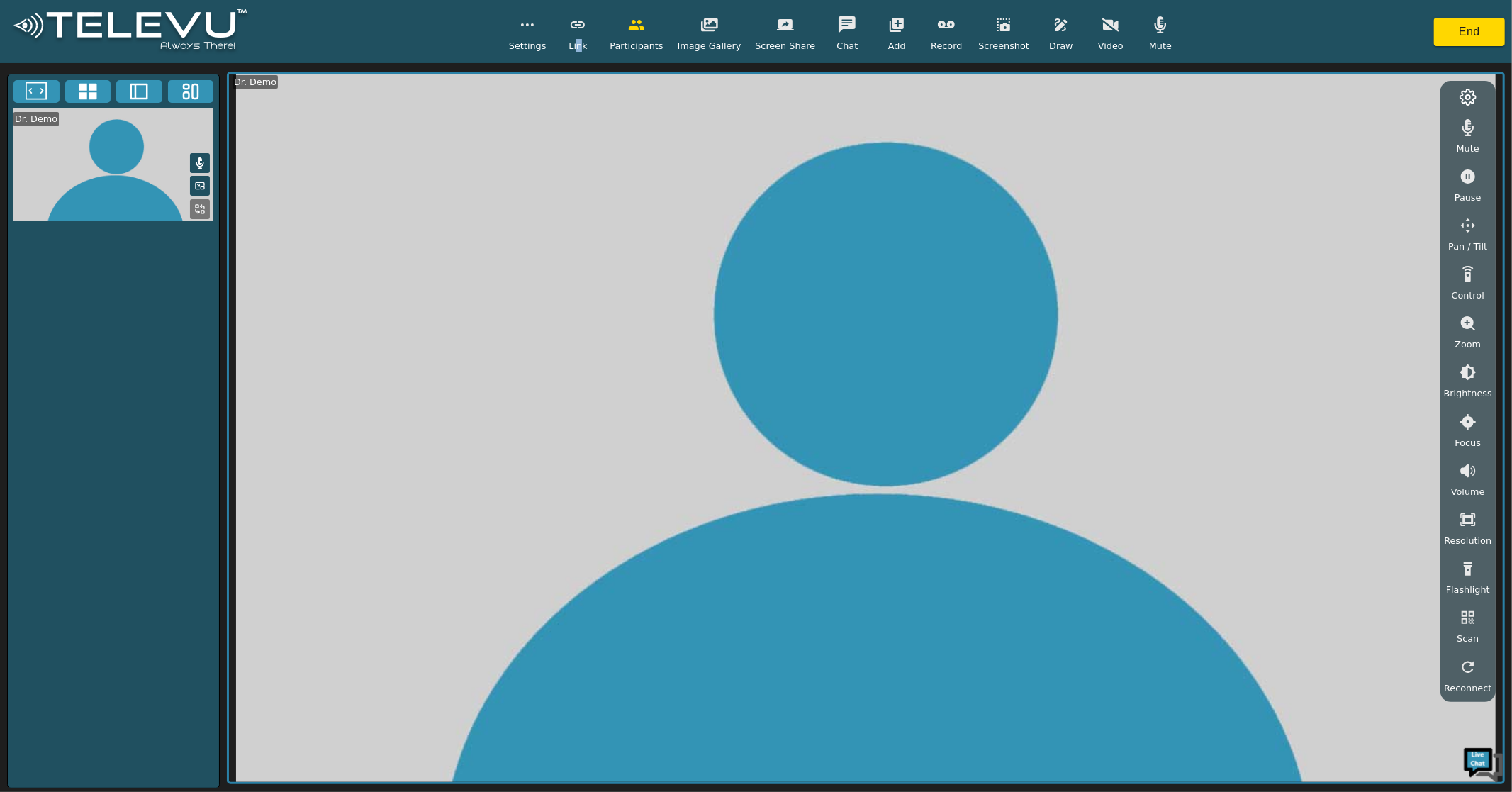
click at [587, 32] on icon "button" at bounding box center [578, 25] width 17 height 17
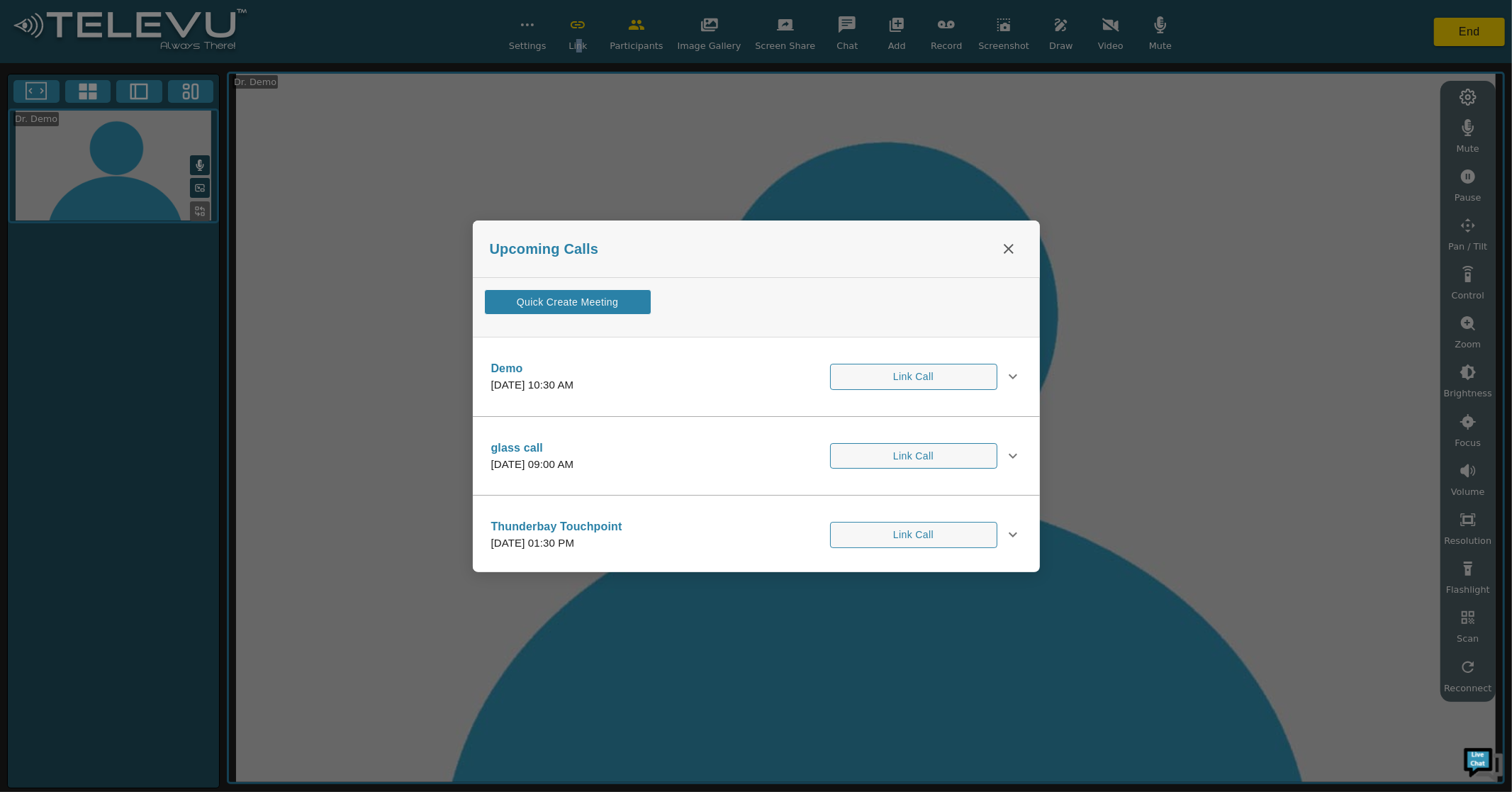
click at [590, 299] on button "Quick Create Meeting" at bounding box center [568, 302] width 167 height 26
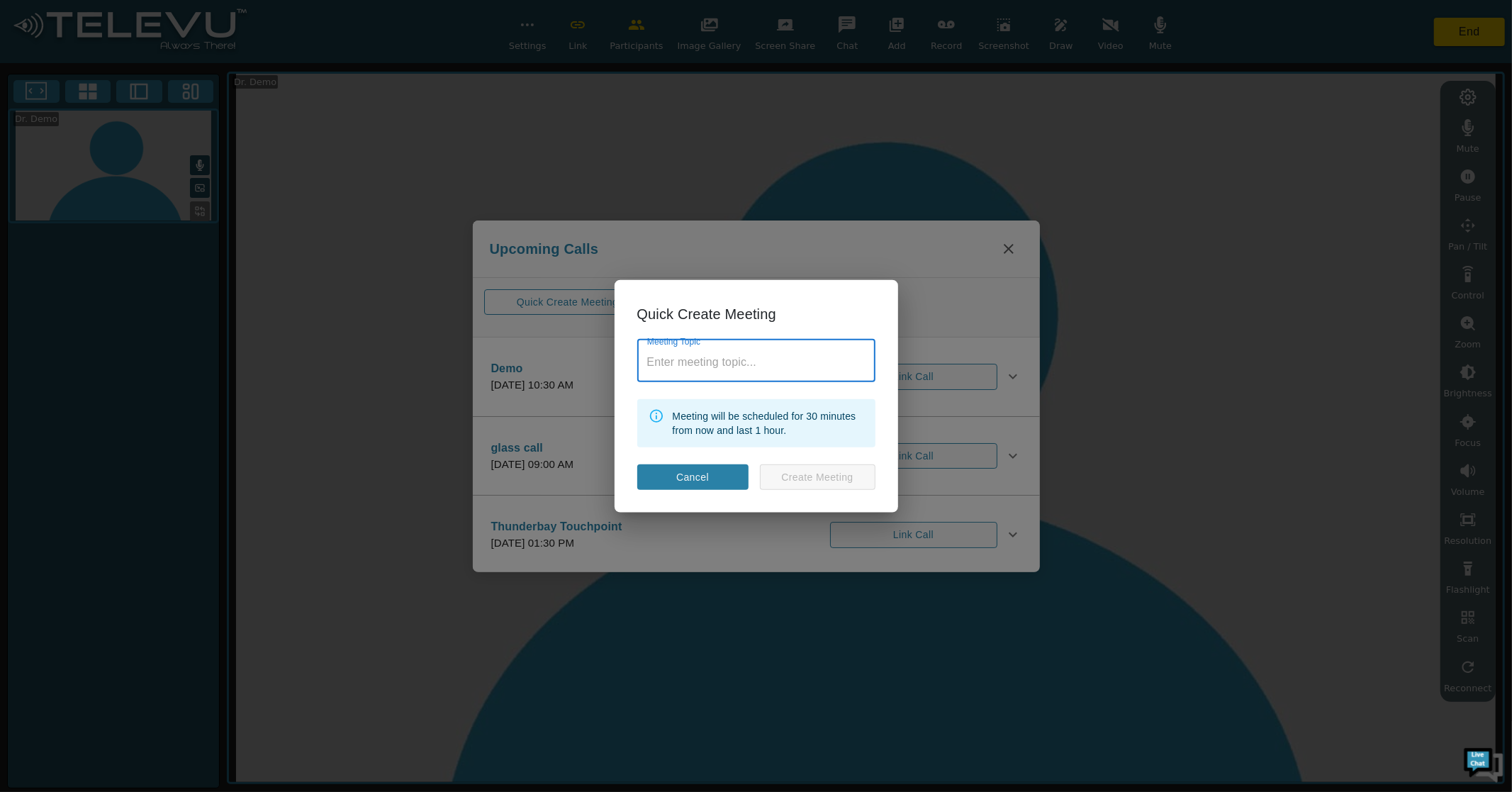
click at [692, 475] on button "Cancel" at bounding box center [692, 477] width 111 height 26
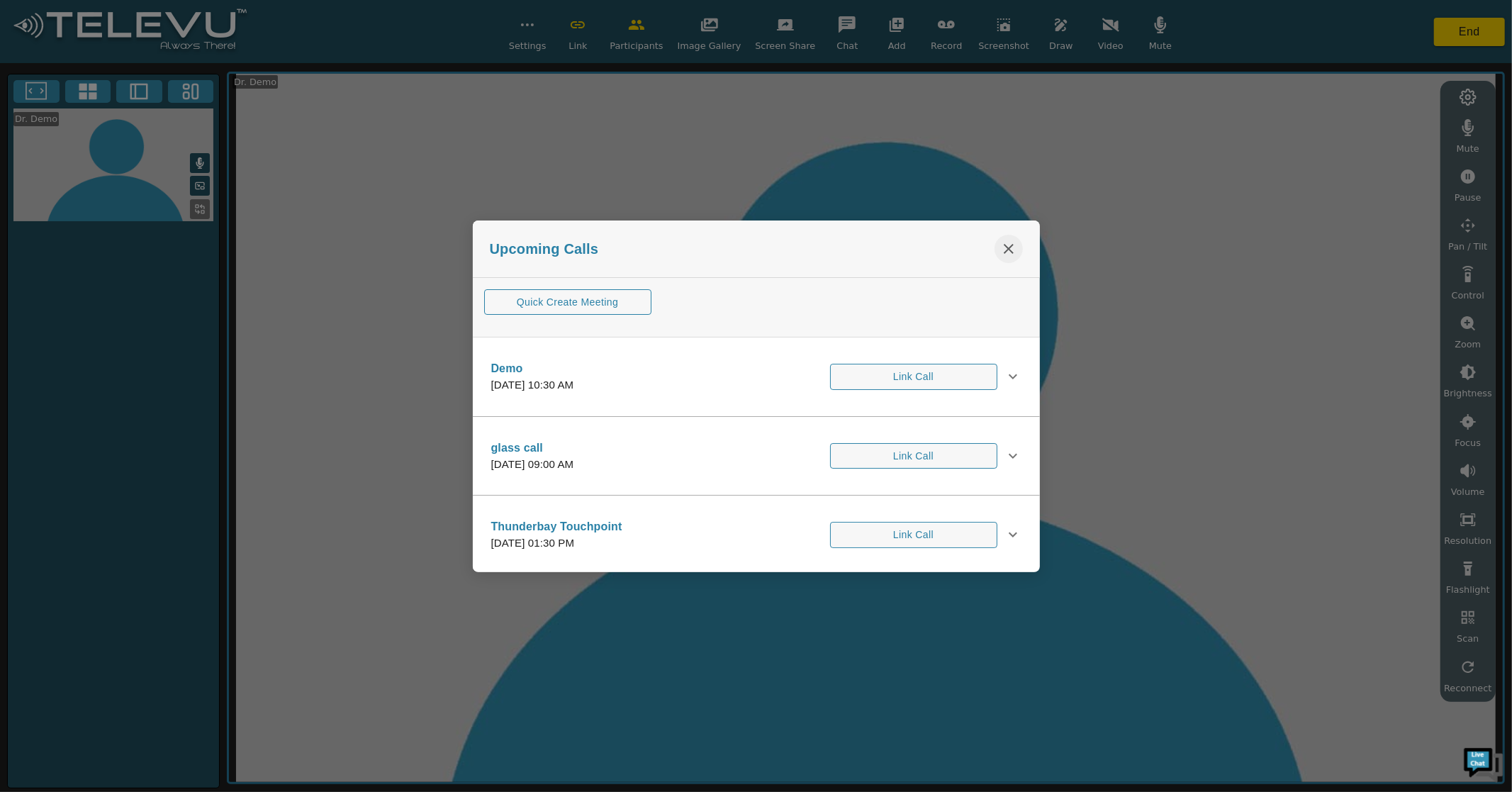
click at [1007, 249] on icon "close" at bounding box center [1008, 248] width 10 height 10
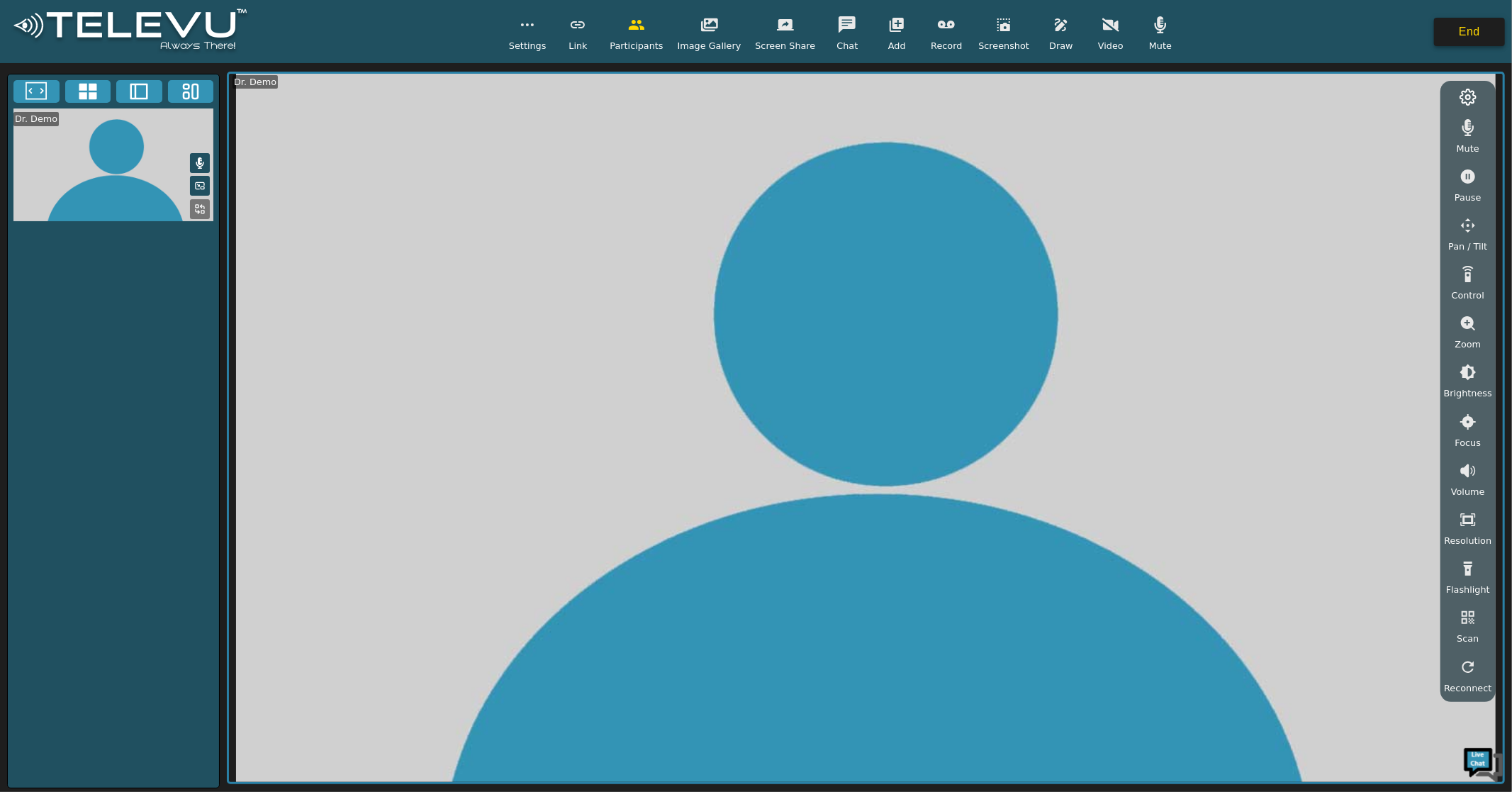
click at [1462, 37] on button "End" at bounding box center [1470, 31] width 71 height 28
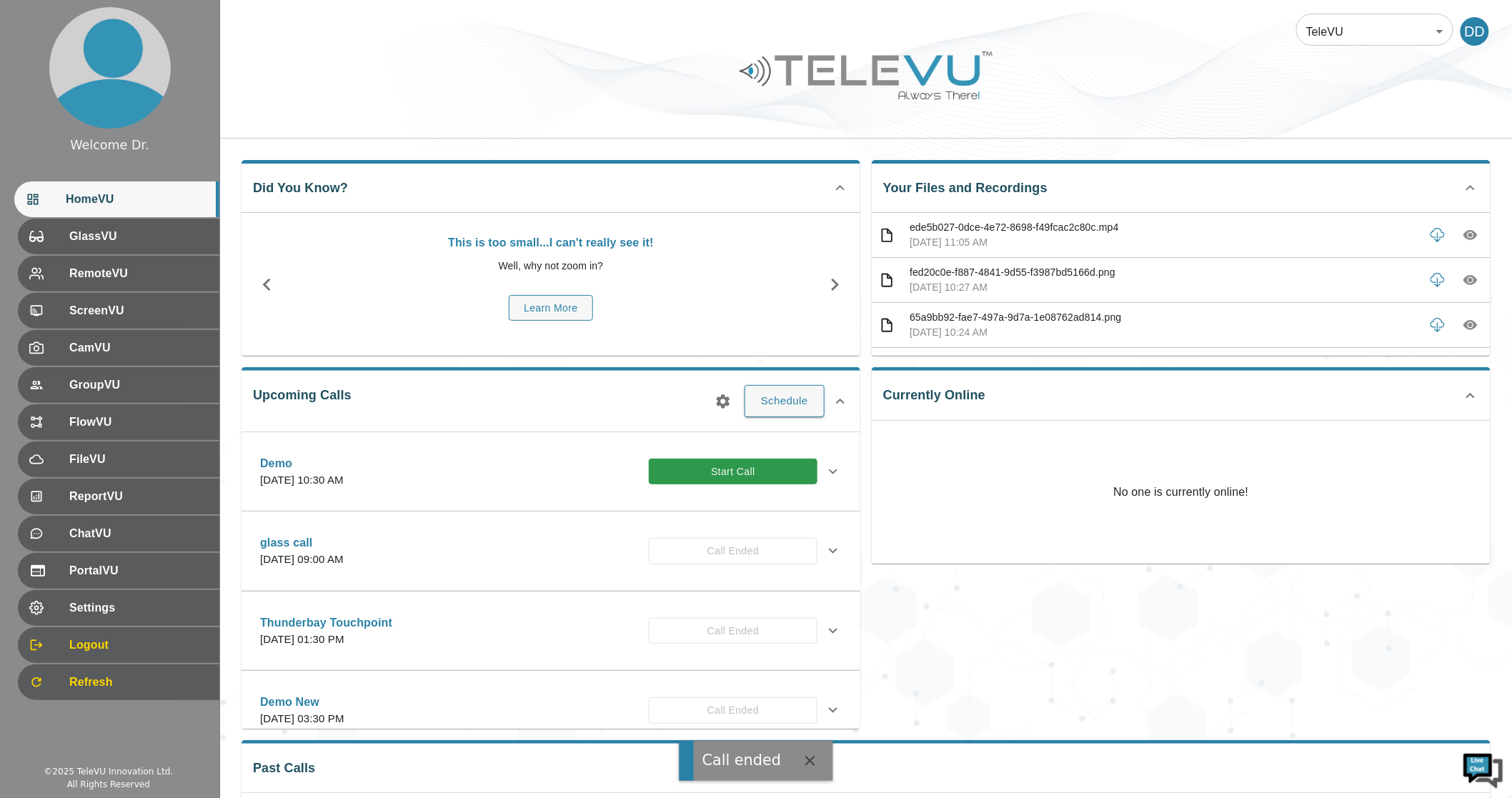
click at [1137, 630] on div "Currently Online No one is currently online!" at bounding box center [1175, 542] width 630 height 372
